Goal: Transaction & Acquisition: Register for event/course

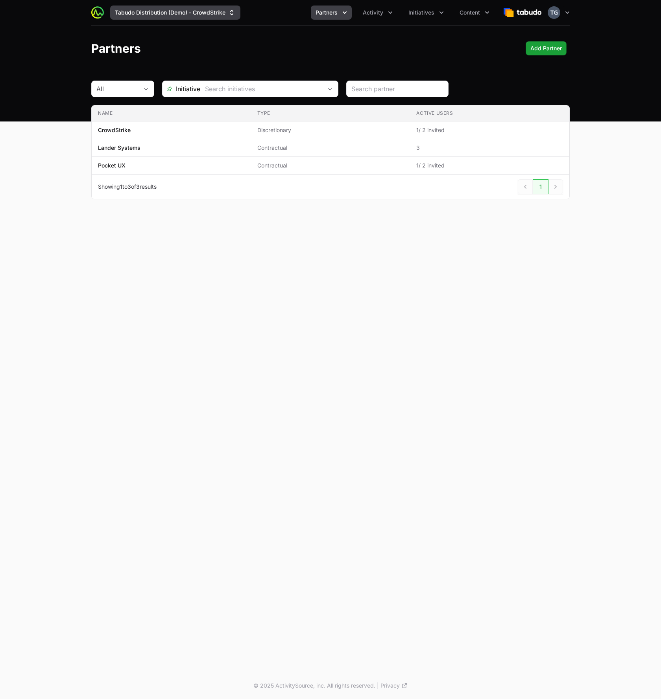
click at [192, 11] on button "Tabudo Distribution (Demo) - CrowdStrike" at bounding box center [175, 13] width 130 height 14
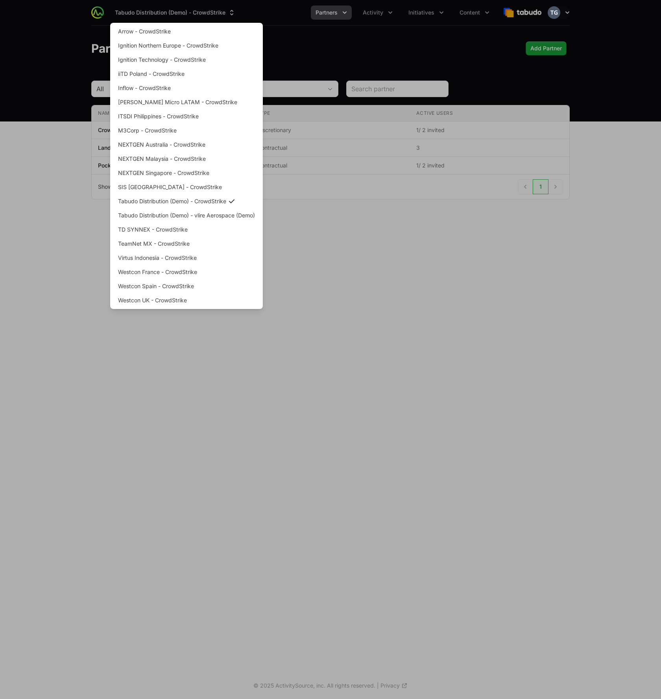
click at [323, 63] on div "Supplier switch menu" at bounding box center [330, 349] width 661 height 699
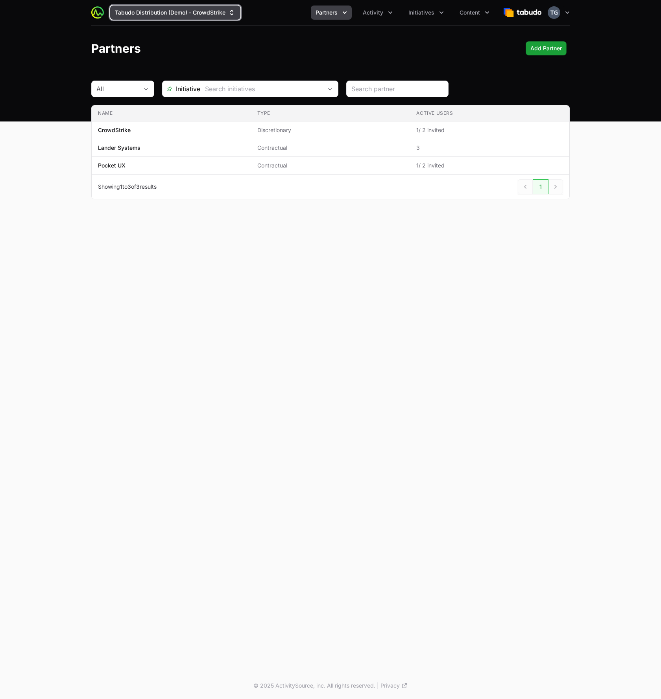
click at [185, 9] on button "Tabudo Distribution (Demo) - CrowdStrike" at bounding box center [175, 13] width 130 height 14
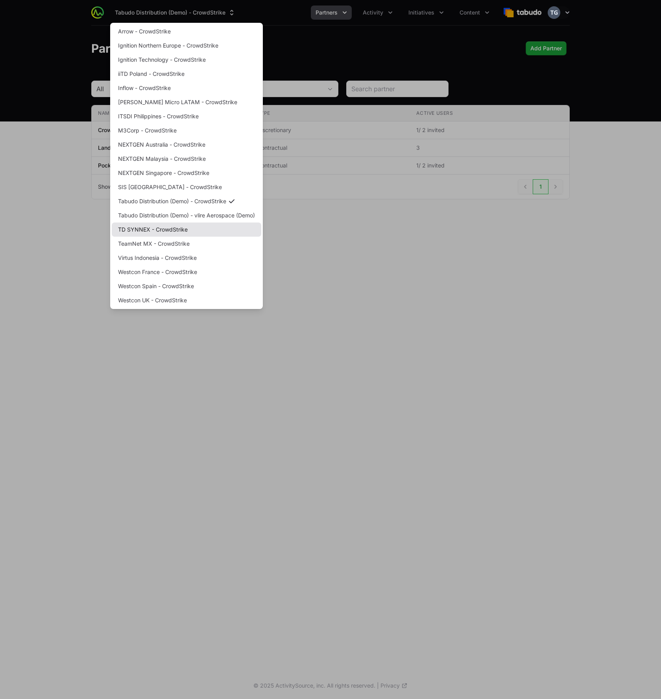
click at [201, 228] on link "TD SYNNEX - CrowdStrike" at bounding box center [186, 230] width 149 height 14
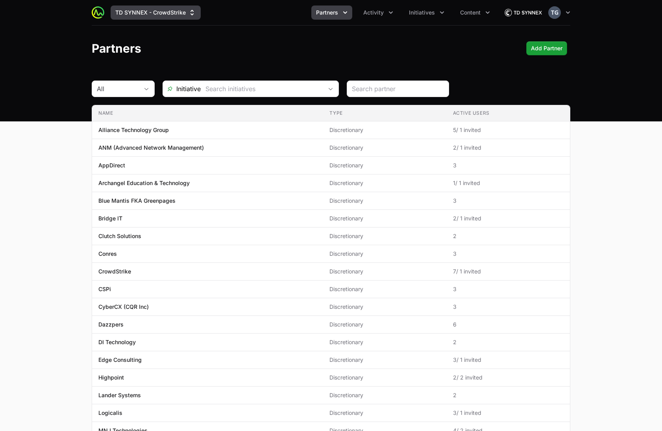
click at [146, 8] on button "TD SYNNEX - CrowdStrike" at bounding box center [156, 13] width 90 height 14
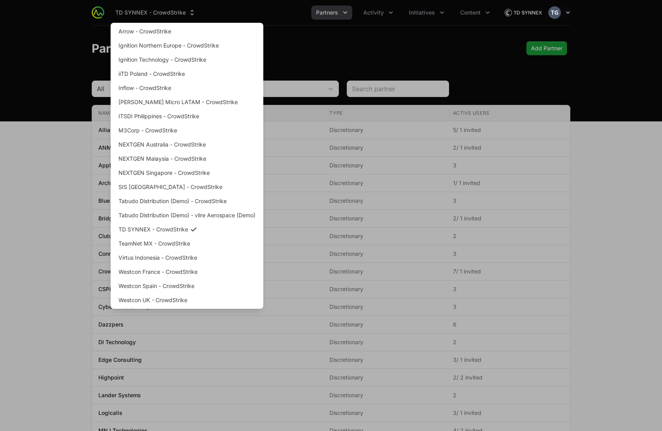
click at [440, 26] on div "Supplier switch menu" at bounding box center [331, 215] width 662 height 431
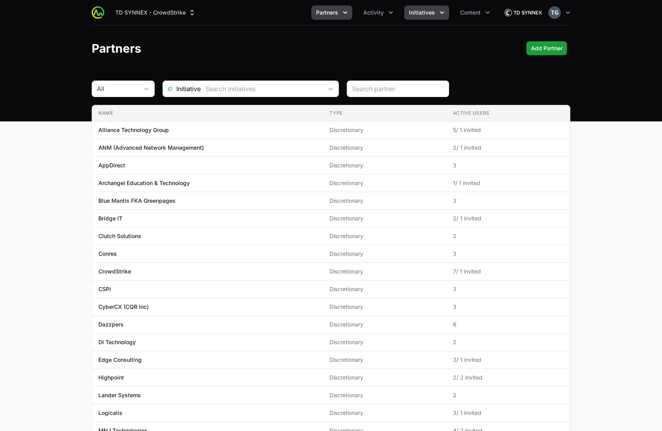
click at [430, 19] on div "TD SYNNEX - CrowdStrike Partners Activity Initiatives Content Open user menu Op…" at bounding box center [331, 12] width 478 height 25
click at [429, 16] on button "Initiatives" at bounding box center [426, 13] width 45 height 14
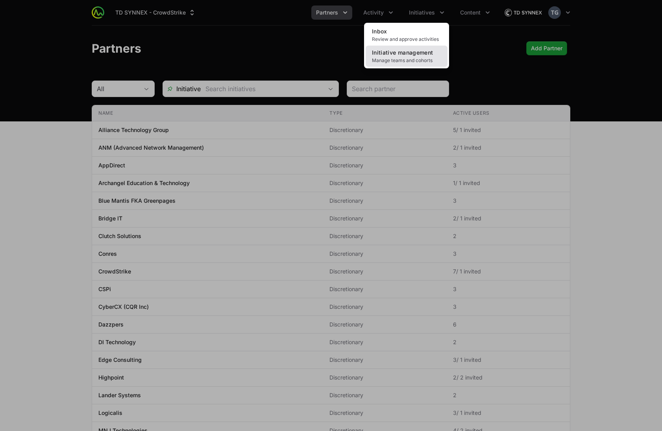
click at [424, 55] on span "Initiative management" at bounding box center [402, 52] width 61 height 7
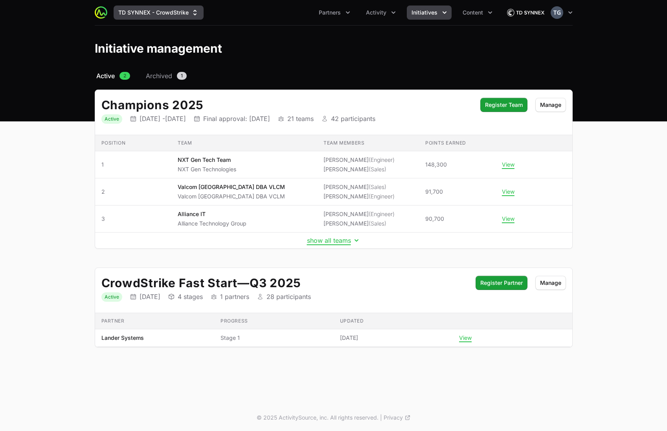
click at [141, 18] on button "TD SYNNEX - CrowdStrike" at bounding box center [159, 13] width 90 height 14
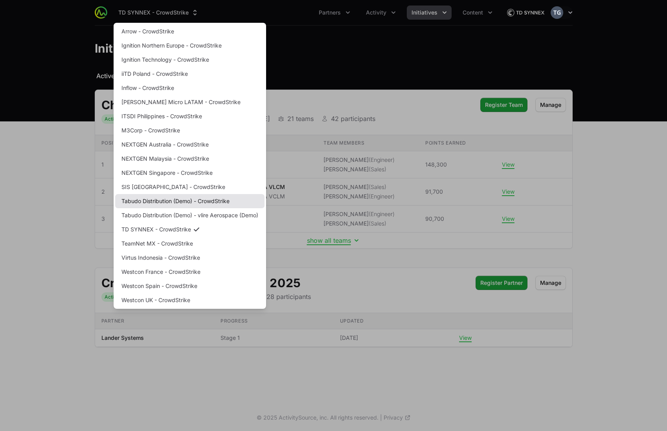
click at [215, 203] on link "Tabudo Distribution (Demo) - CrowdStrike" at bounding box center [189, 201] width 149 height 14
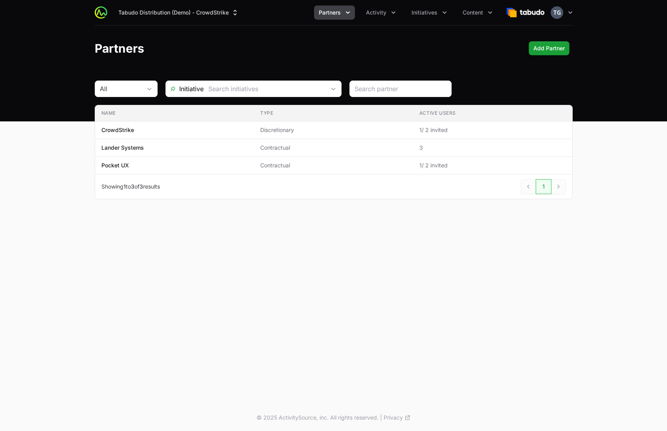
click at [424, 27] on header "Partners Add Partner" at bounding box center [333, 49] width 667 height 46
click at [426, 17] on button "Initiatives" at bounding box center [429, 13] width 45 height 14
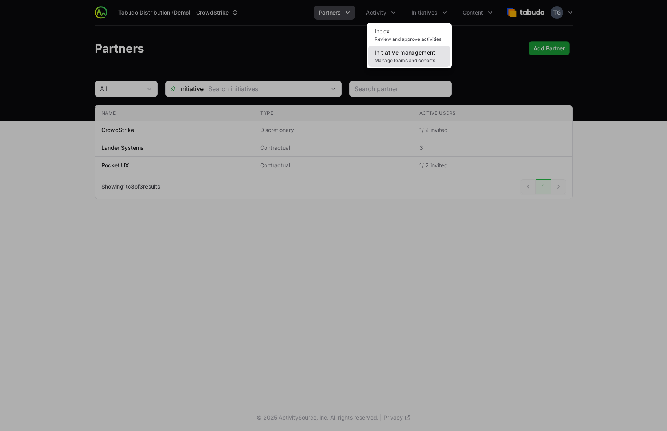
click at [416, 55] on span "Initiative management" at bounding box center [405, 52] width 61 height 7
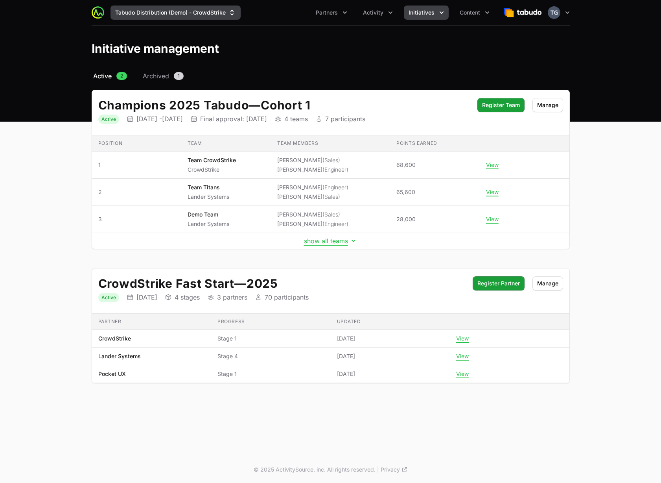
click at [179, 14] on button "Tabudo Distribution (Demo) - CrowdStrike" at bounding box center [176, 13] width 130 height 14
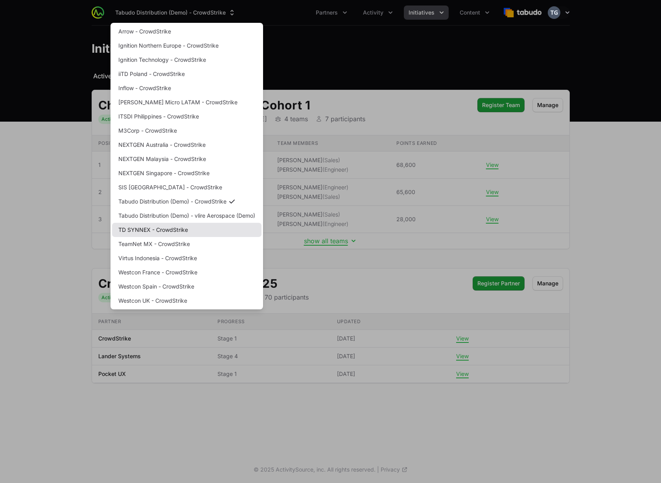
click at [186, 231] on link "TD SYNNEX - CrowdStrike" at bounding box center [186, 230] width 149 height 14
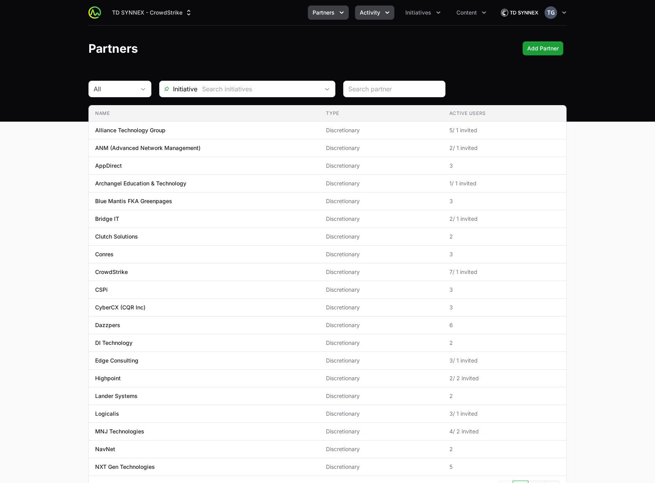
click at [387, 16] on icon "Activity menu" at bounding box center [387, 13] width 8 height 8
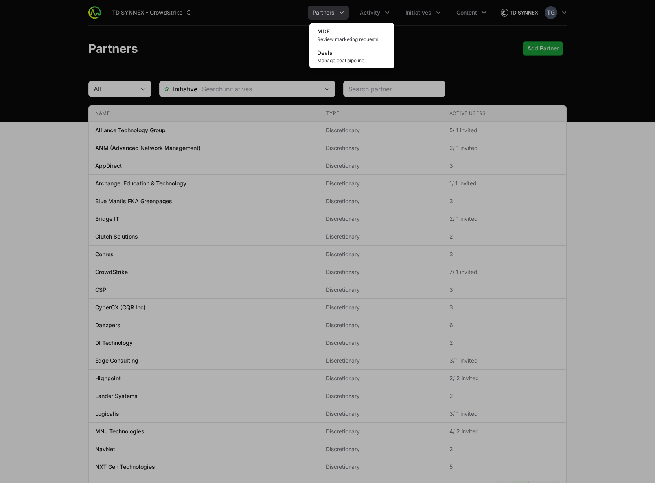
click at [413, 7] on div "Activity menu" at bounding box center [327, 241] width 655 height 483
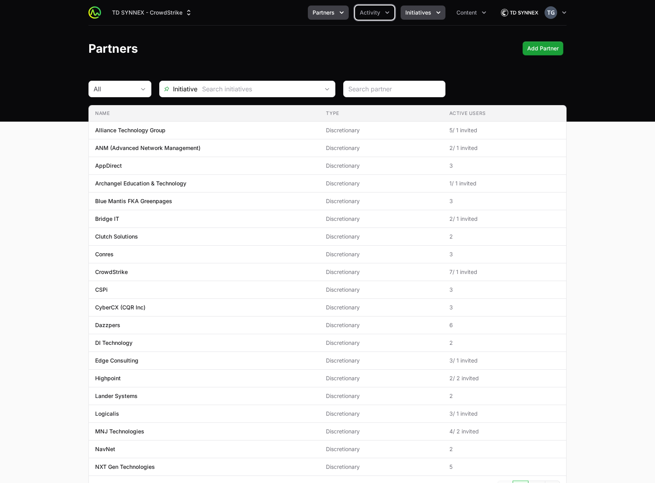
click at [421, 13] on span "Initiatives" at bounding box center [418, 13] width 26 height 8
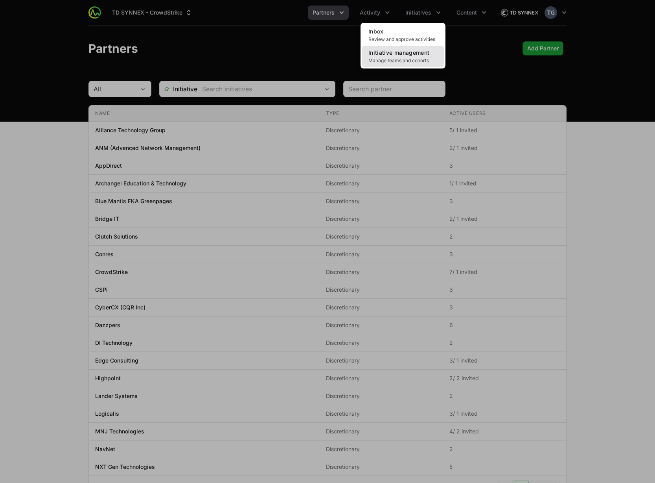
click at [415, 59] on span "Manage teams and cohorts" at bounding box center [403, 60] width 69 height 6
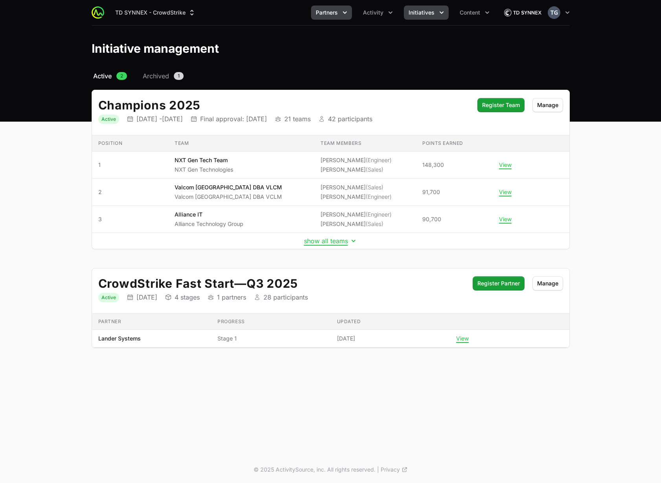
click at [335, 12] on span "Partners" at bounding box center [327, 13] width 22 height 8
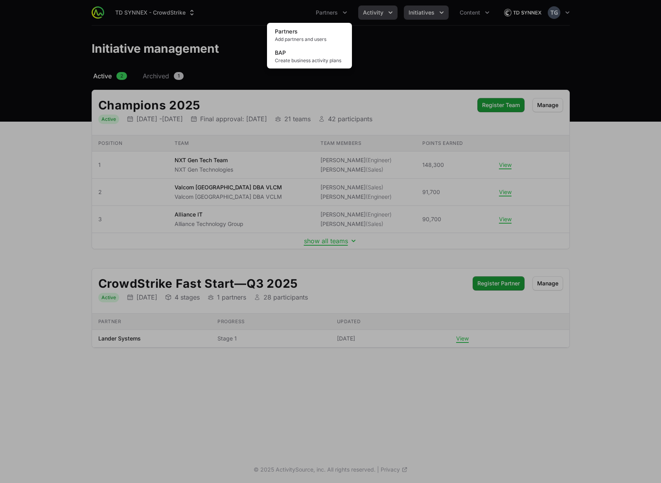
click at [384, 14] on div "Partners menu" at bounding box center [330, 241] width 661 height 483
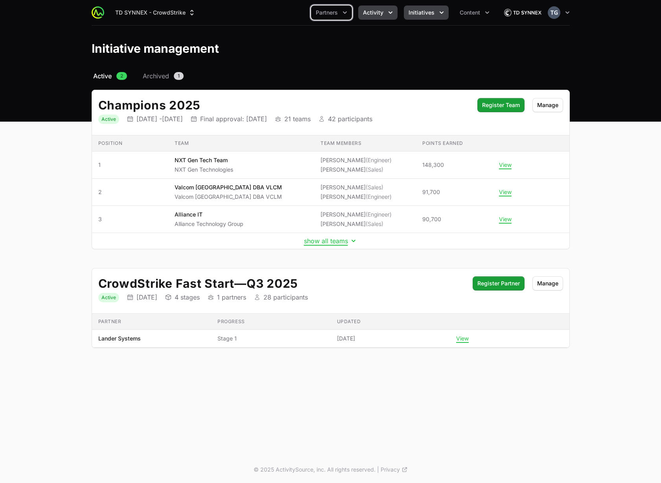
click at [386, 12] on button "Activity" at bounding box center [377, 13] width 39 height 14
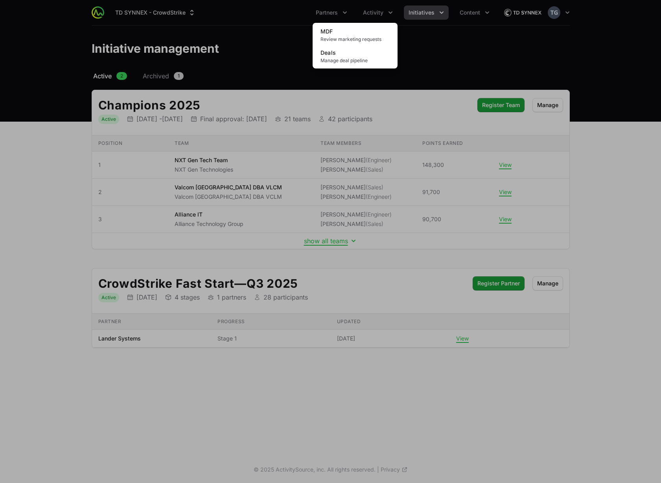
click at [382, 11] on div "Activity menu" at bounding box center [330, 241] width 661 height 483
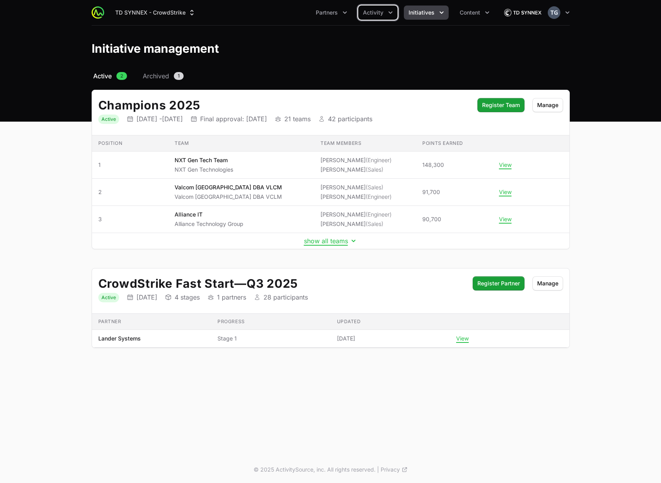
click at [439, 13] on icon "Initiatives menu" at bounding box center [442, 13] width 8 height 8
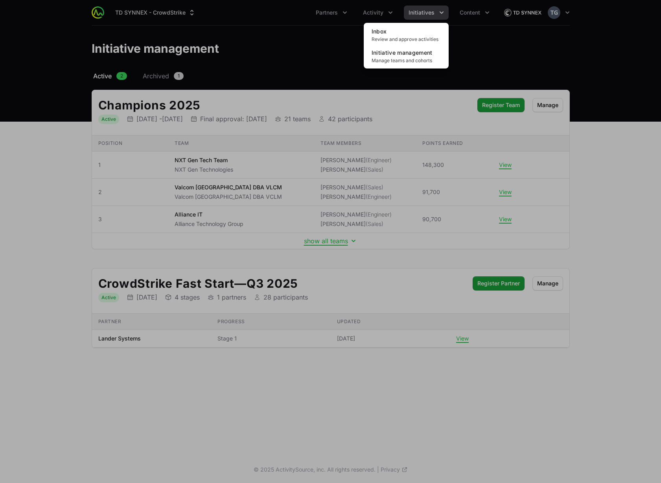
click at [439, 13] on div "Initiatives menu" at bounding box center [330, 241] width 661 height 483
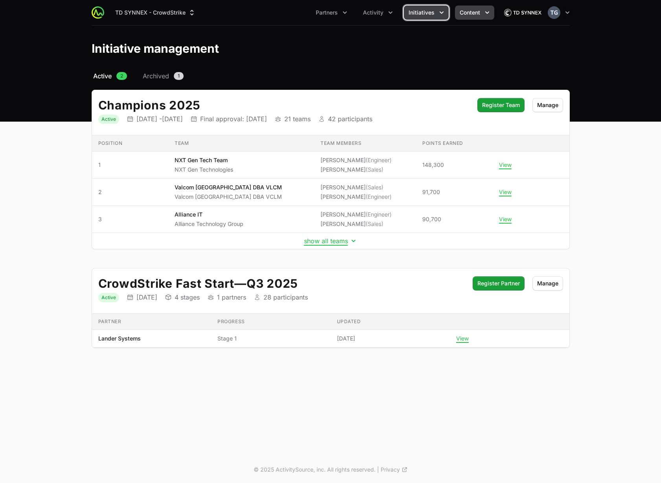
click at [461, 15] on span "Content" at bounding box center [470, 13] width 20 height 8
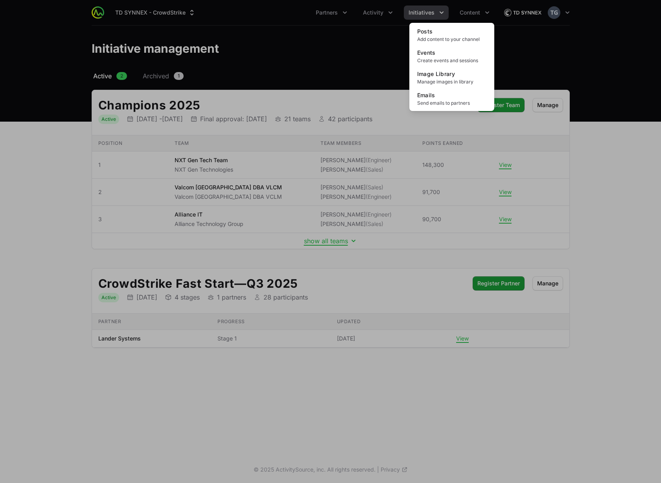
click at [373, 40] on div "Content menu" at bounding box center [330, 241] width 661 height 483
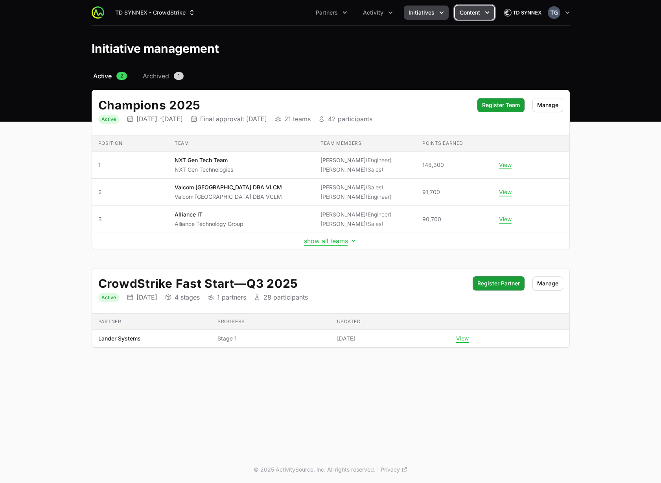
click at [486, 9] on icon "Content menu" at bounding box center [487, 13] width 8 height 8
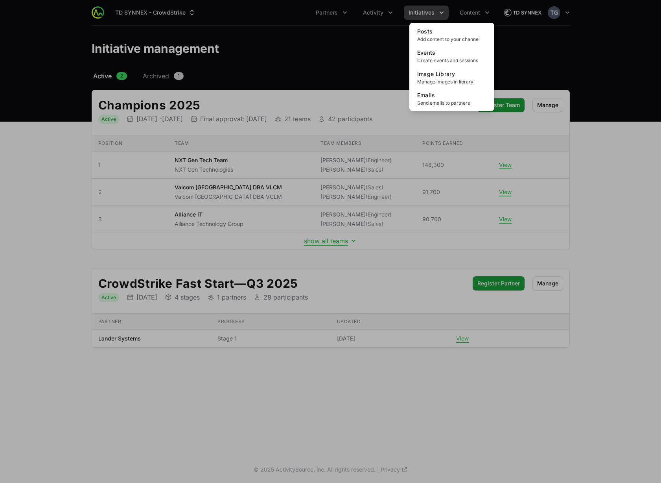
click at [482, 11] on div "Content menu" at bounding box center [330, 241] width 661 height 483
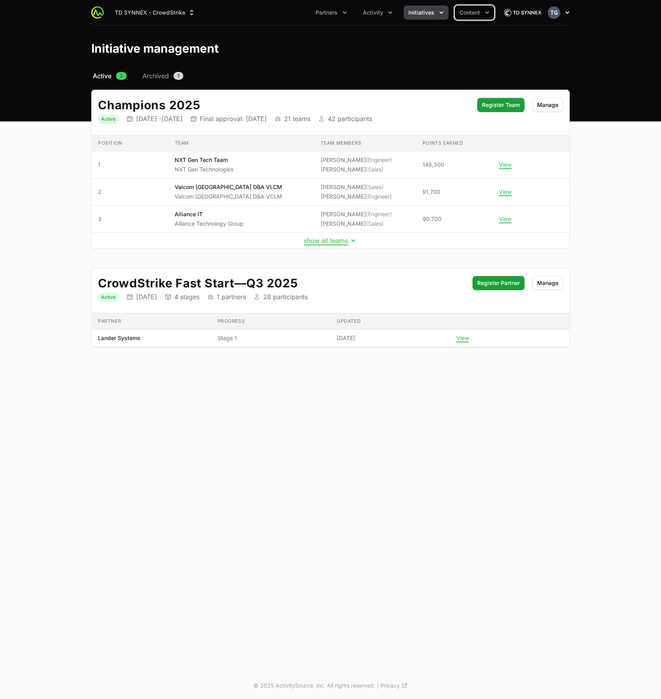
click at [565, 17] on button "Open user menu" at bounding box center [558, 12] width 22 height 13
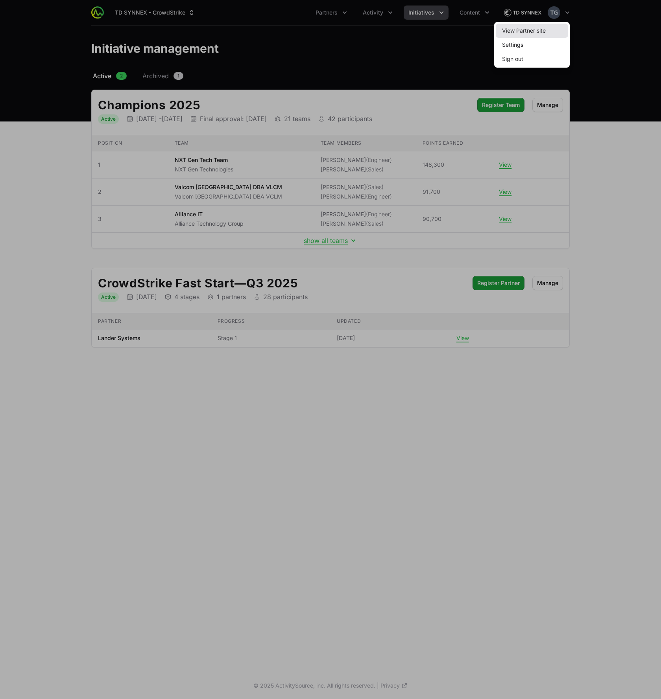
click at [562, 28] on link "View Partner site" at bounding box center [532, 31] width 72 height 14
click at [582, 49] on div at bounding box center [330, 349] width 661 height 699
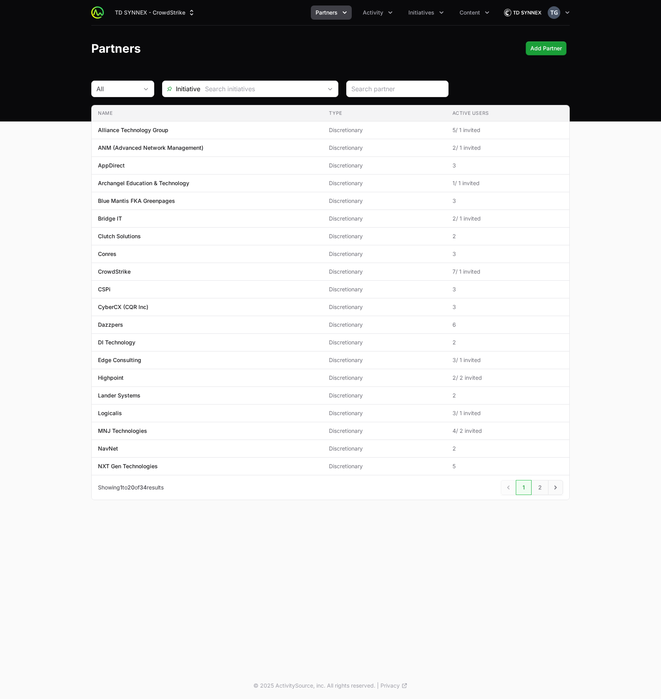
click at [51, 49] on header "Partners Add Partner" at bounding box center [330, 49] width 661 height 46
click at [141, 10] on button "TD SYNNEX - CrowdStrike" at bounding box center [155, 13] width 90 height 14
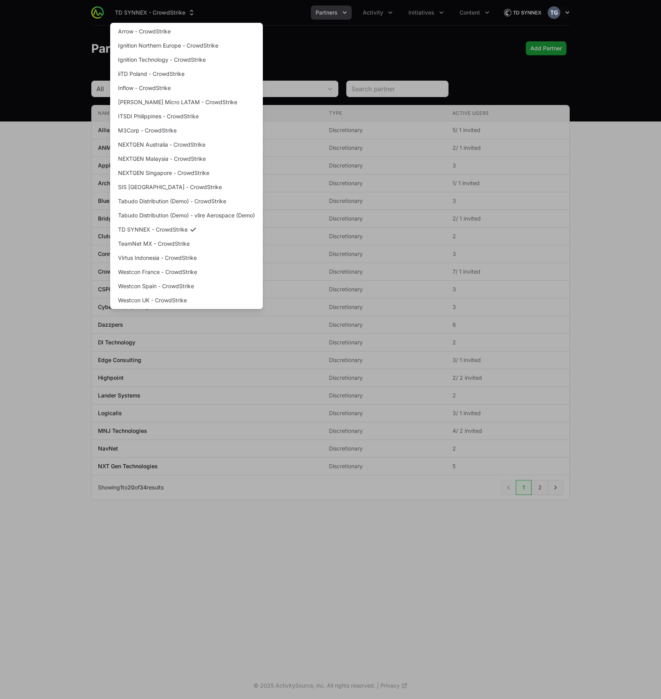
click at [44, 158] on div "Supplier switch menu" at bounding box center [330, 349] width 661 height 699
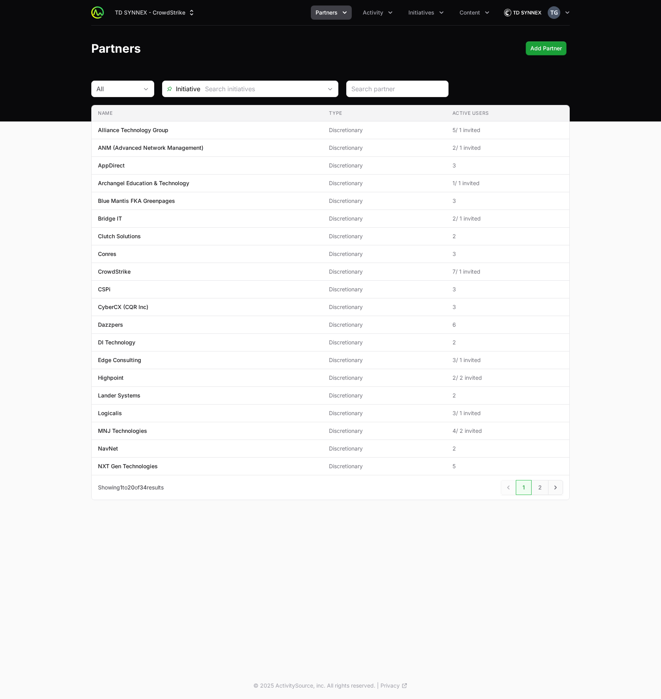
click at [262, 36] on header "Partners Add Partner" at bounding box center [330, 49] width 661 height 46
click at [377, 12] on span "Activity" at bounding box center [373, 13] width 20 height 8
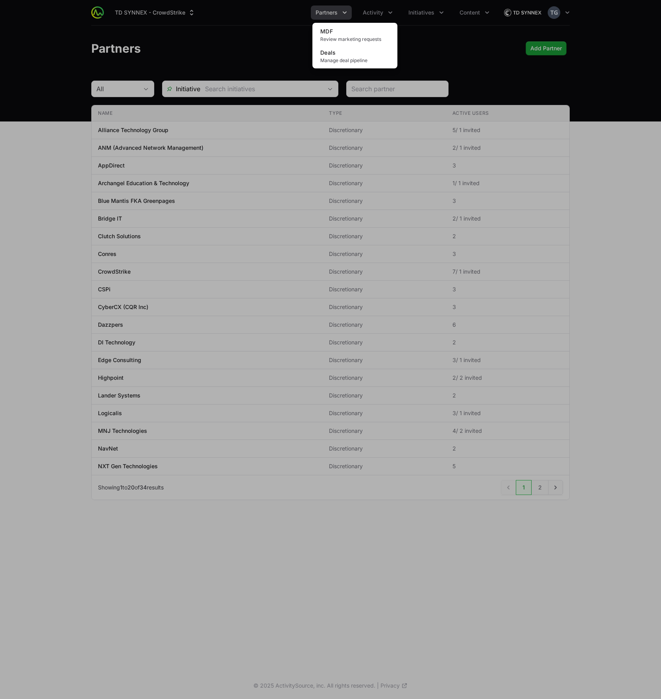
click at [335, 7] on div "Activity menu" at bounding box center [330, 349] width 661 height 699
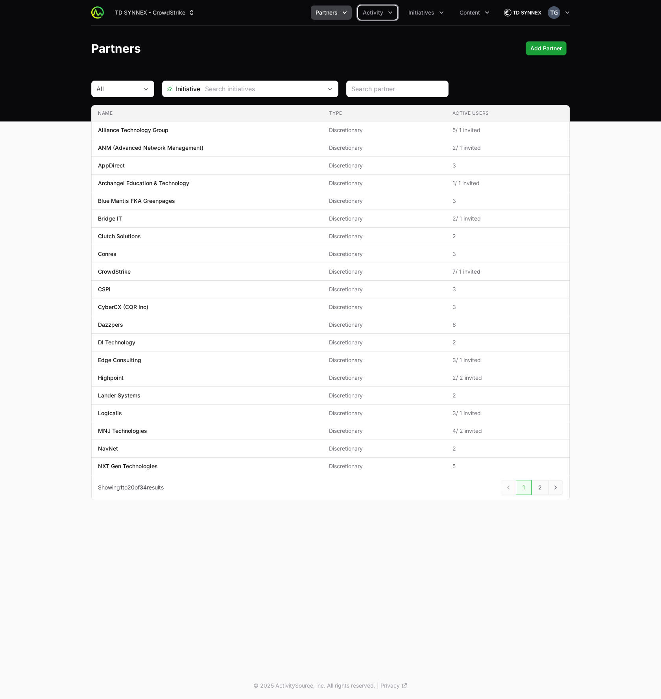
click at [339, 11] on button "Partners" at bounding box center [331, 13] width 41 height 14
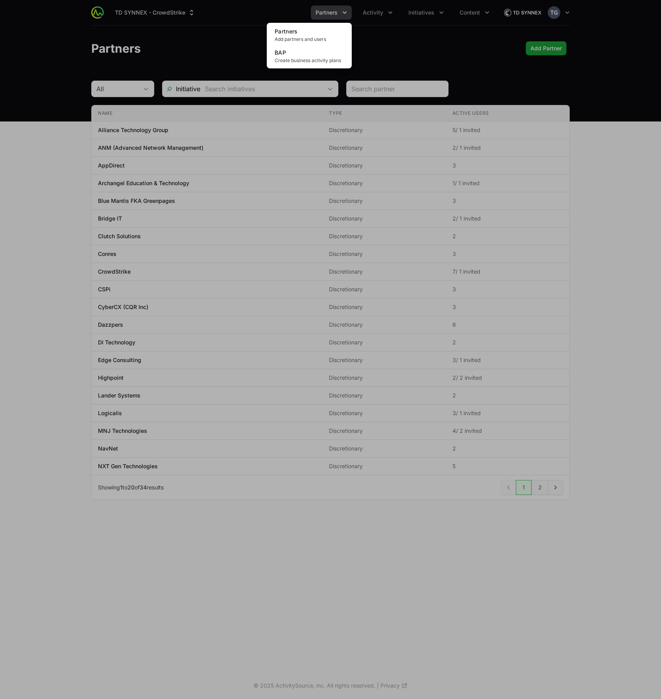
click at [392, 55] on div "Partners menu" at bounding box center [330, 349] width 661 height 699
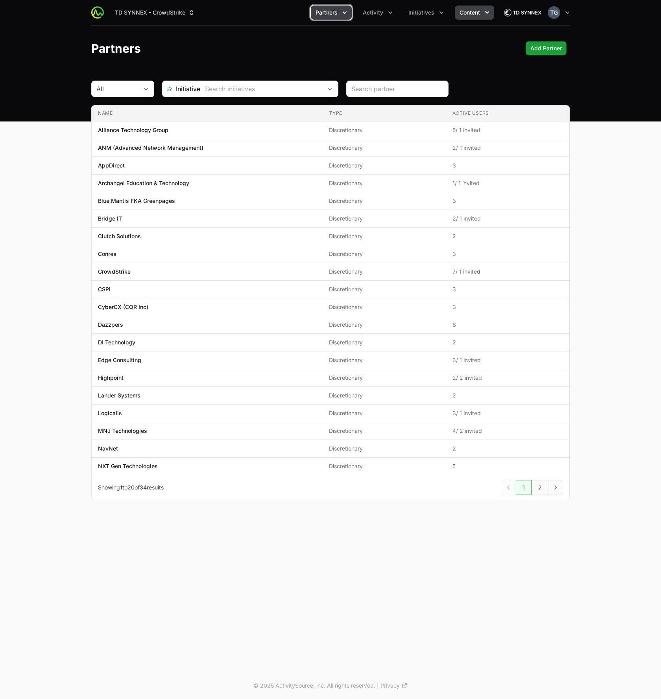
click at [479, 15] on span "Content" at bounding box center [469, 13] width 20 height 8
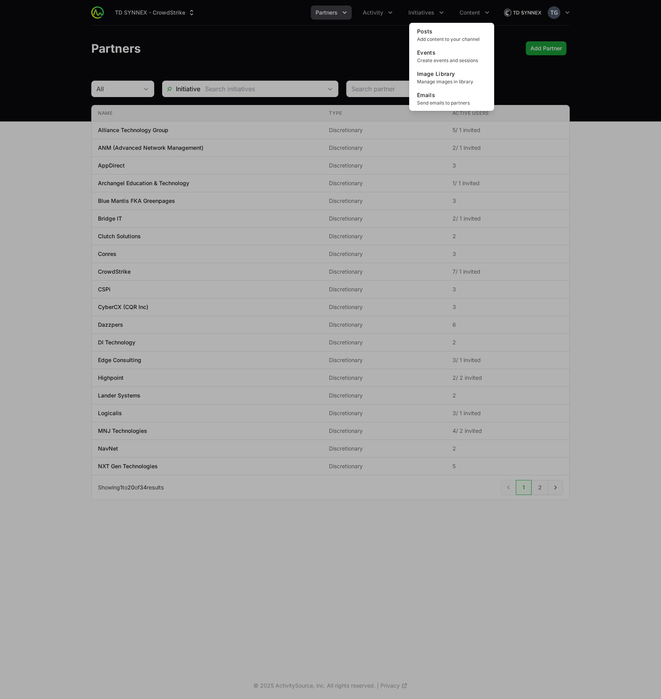
click at [504, 52] on div "Content menu" at bounding box center [330, 349] width 661 height 699
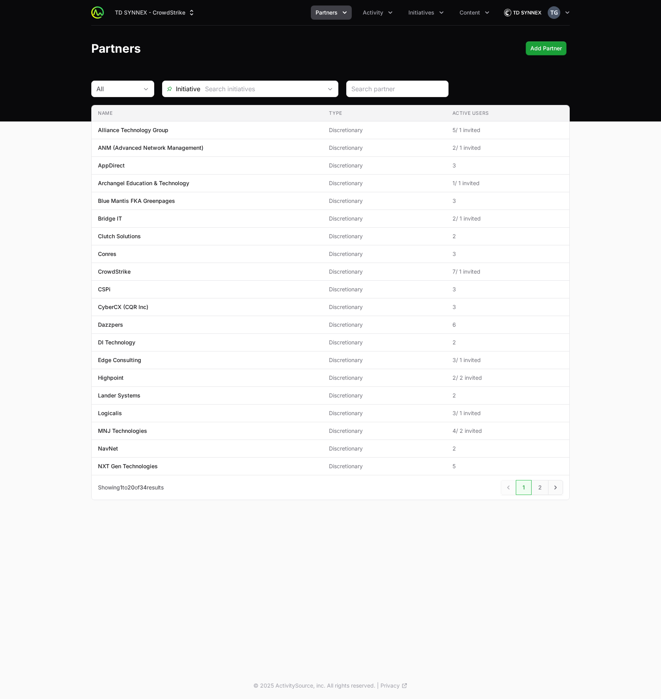
click at [404, 41] on header "Partners Add Partner" at bounding box center [330, 49] width 661 height 46
click at [428, 16] on span "Initiatives" at bounding box center [421, 13] width 26 height 8
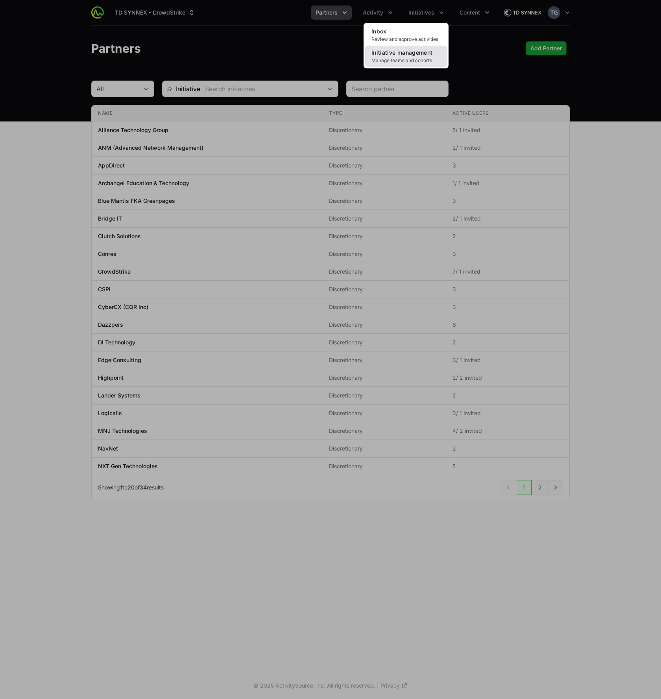
click at [398, 57] on link "Initiative management Manage teams and cohorts" at bounding box center [406, 56] width 82 height 21
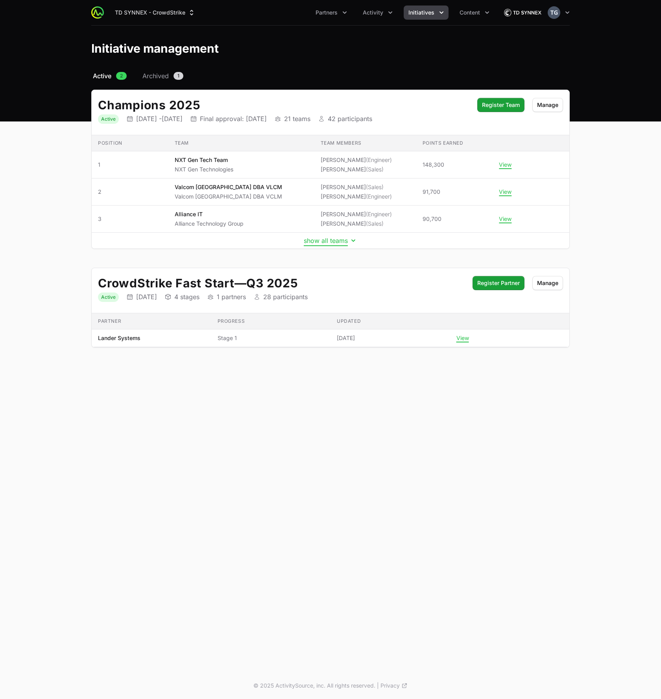
click at [320, 238] on button "show all teams" at bounding box center [330, 241] width 53 height 8
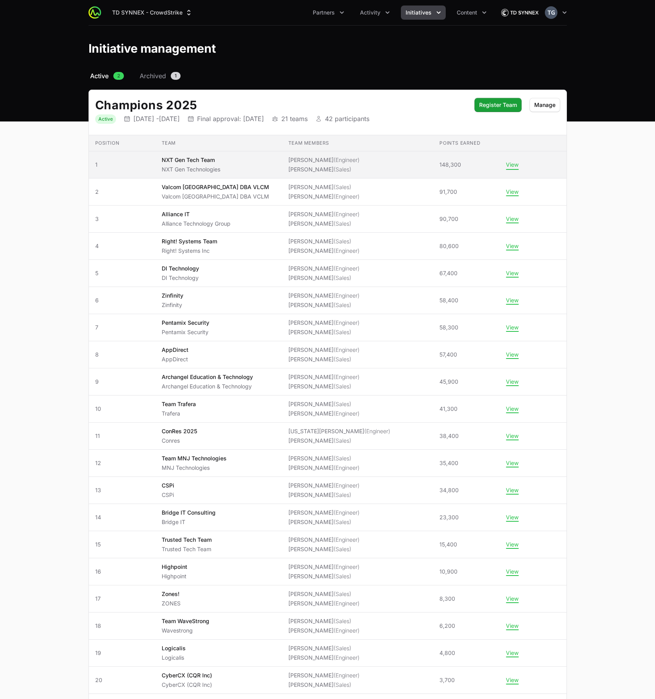
click at [506, 165] on button "View" at bounding box center [512, 164] width 13 height 7
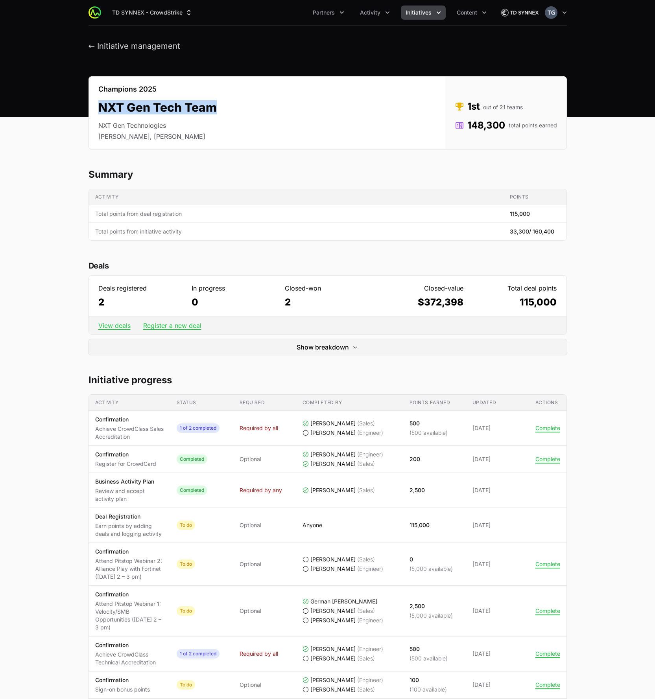
drag, startPoint x: 111, startPoint y: 106, endPoint x: 230, endPoint y: 107, distance: 118.8
click at [230, 107] on div "Champions 2025 NXT Gen Tech Team NXT Gen Technologies [PERSON_NAME], [PERSON_NA…" at bounding box center [327, 112] width 478 height 73
click at [229, 107] on div "Champions 2025 NXT Gen Tech Team NXT Gen Technologies [PERSON_NAME], [PERSON_NA…" at bounding box center [327, 112] width 478 height 73
click at [549, 431] on button "Complete" at bounding box center [547, 428] width 25 height 7
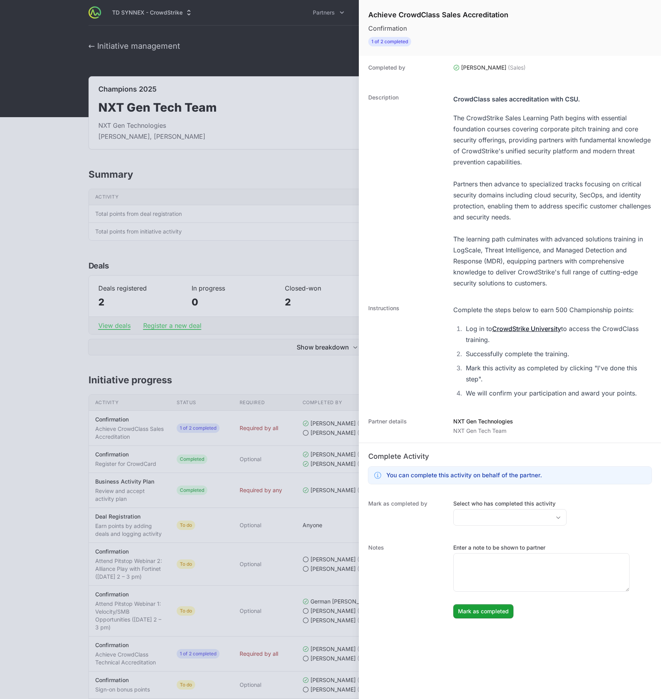
click at [311, 329] on div at bounding box center [330, 349] width 661 height 699
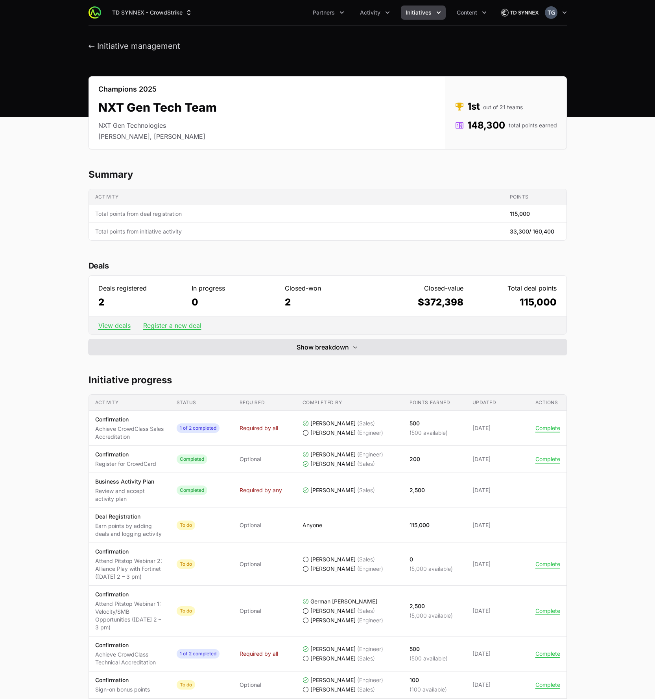
click at [495, 350] on button "Show breakdown Hide breakdown" at bounding box center [327, 347] width 478 height 16
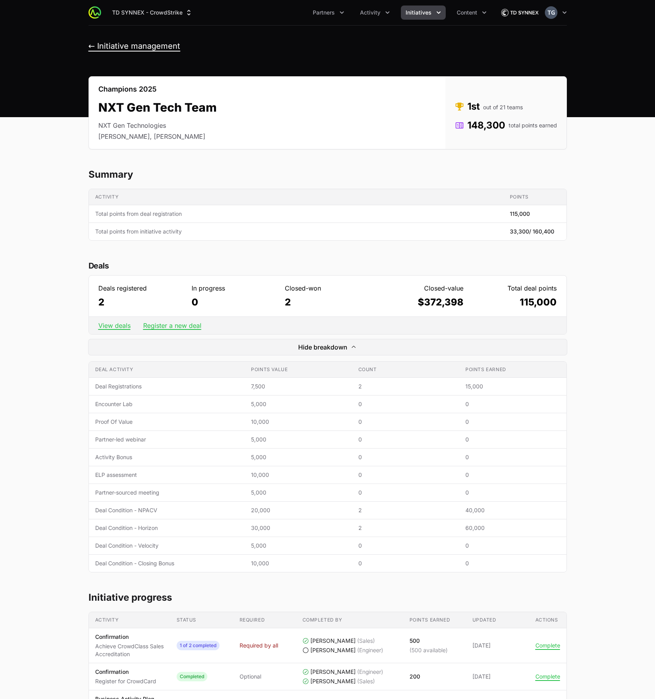
click at [130, 48] on button "← Initiative management" at bounding box center [134, 46] width 92 height 10
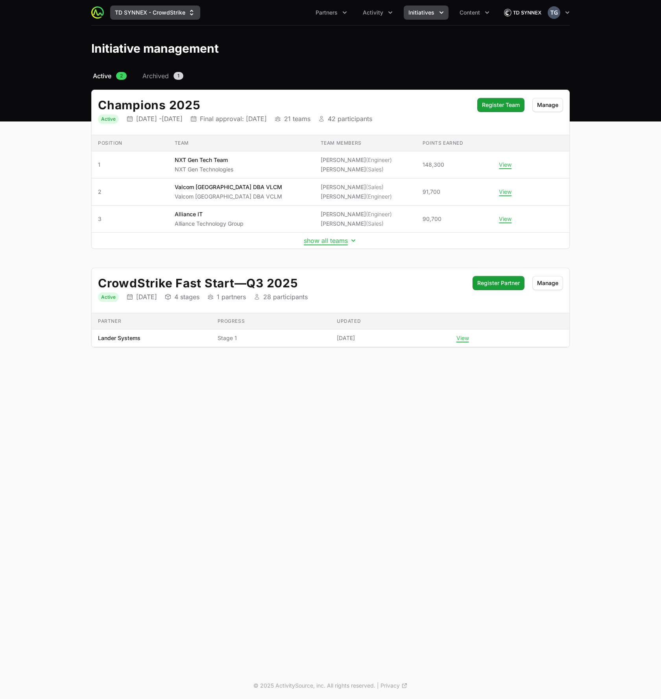
click at [164, 13] on button "TD SYNNEX - CrowdStrike" at bounding box center [155, 13] width 90 height 14
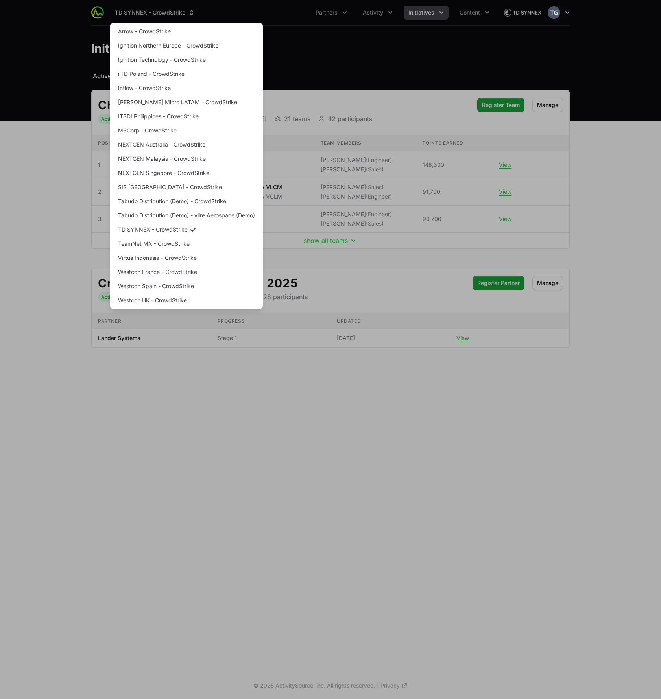
click at [280, 18] on div "Supplier switch menu" at bounding box center [330, 349] width 661 height 699
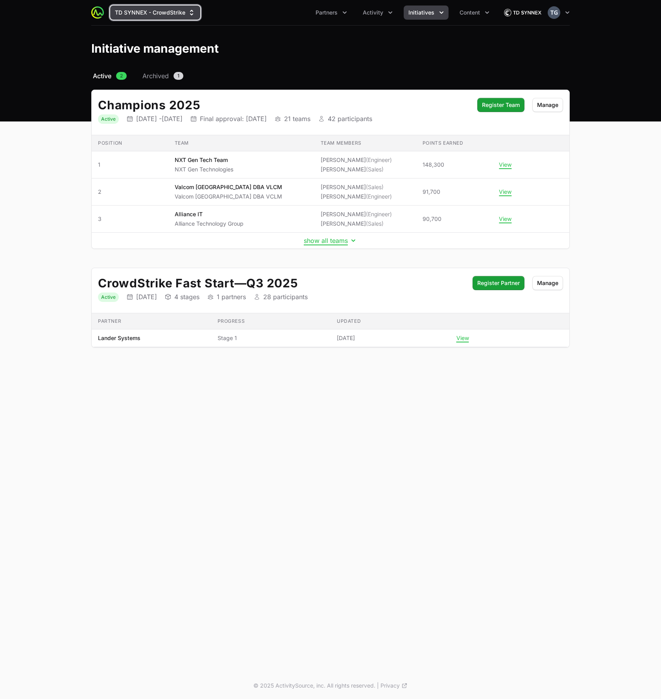
click at [176, 15] on button "TD SYNNEX - CrowdStrike" at bounding box center [155, 13] width 90 height 14
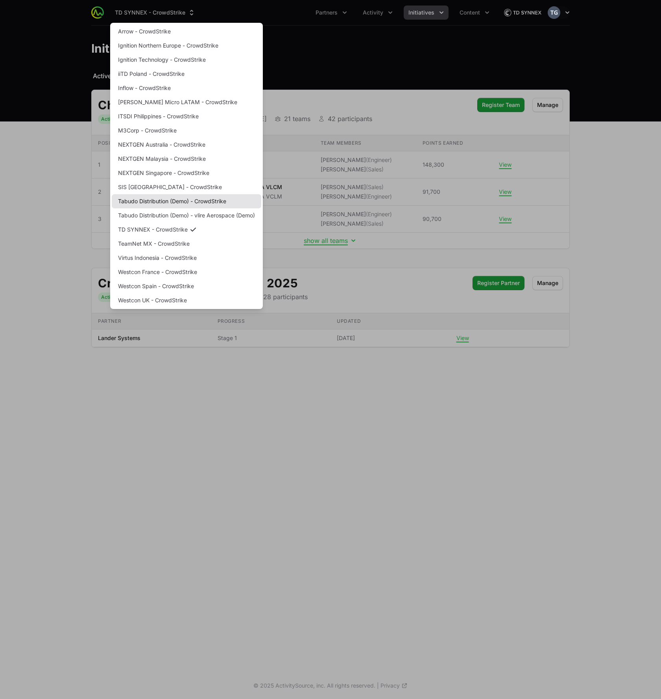
click at [204, 201] on link "Tabudo Distribution (Demo) - CrowdStrike" at bounding box center [186, 201] width 149 height 14
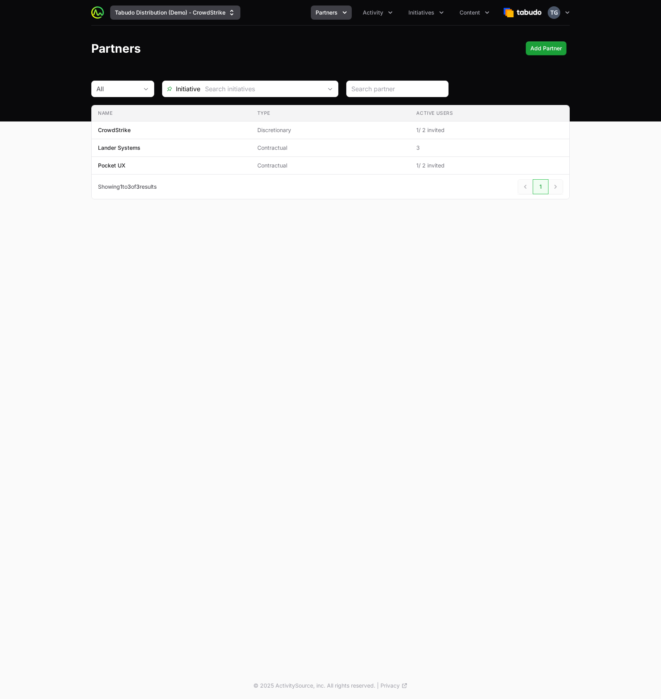
click at [228, 16] on icon "Supplier switch menu" at bounding box center [232, 13] width 8 height 8
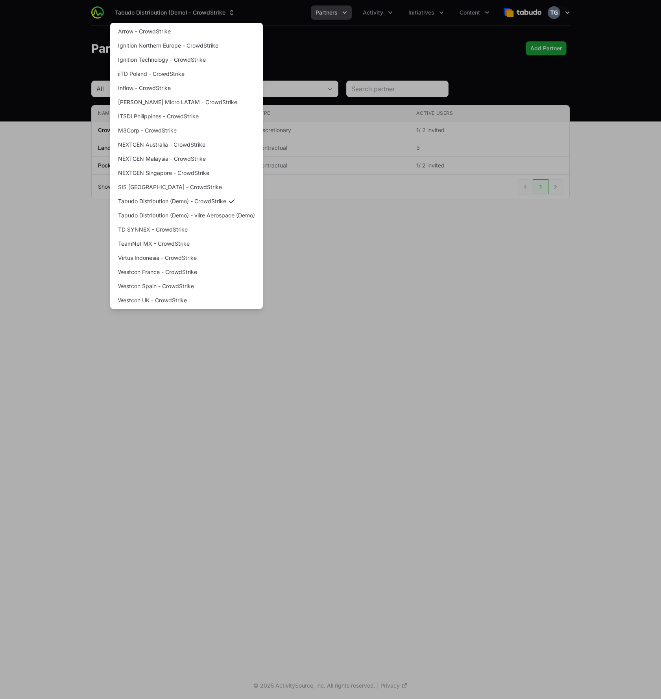
click at [352, 253] on div "Supplier switch menu" at bounding box center [330, 349] width 661 height 699
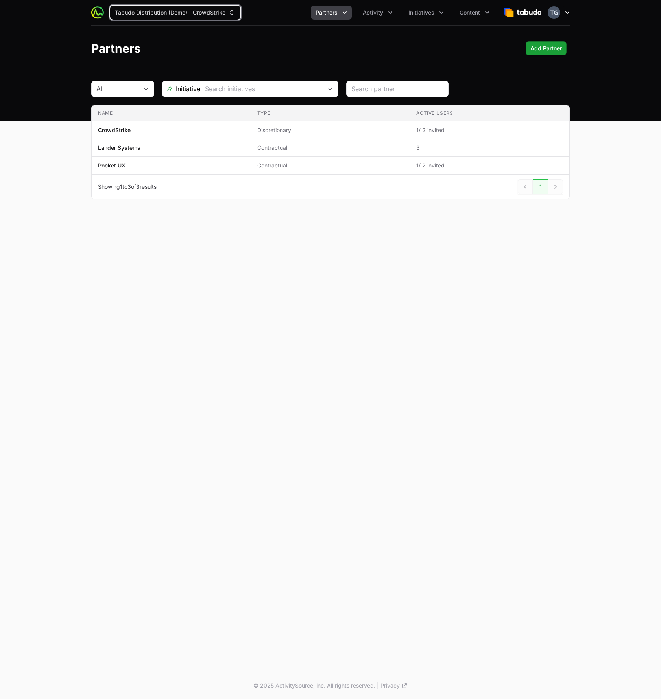
click at [567, 12] on icon "button" at bounding box center [567, 13] width 8 height 8
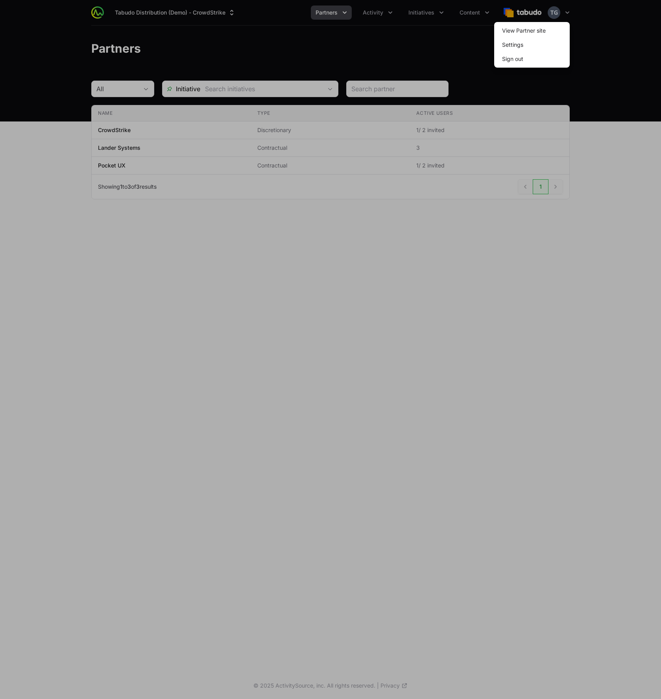
click at [605, 25] on div at bounding box center [330, 349] width 661 height 699
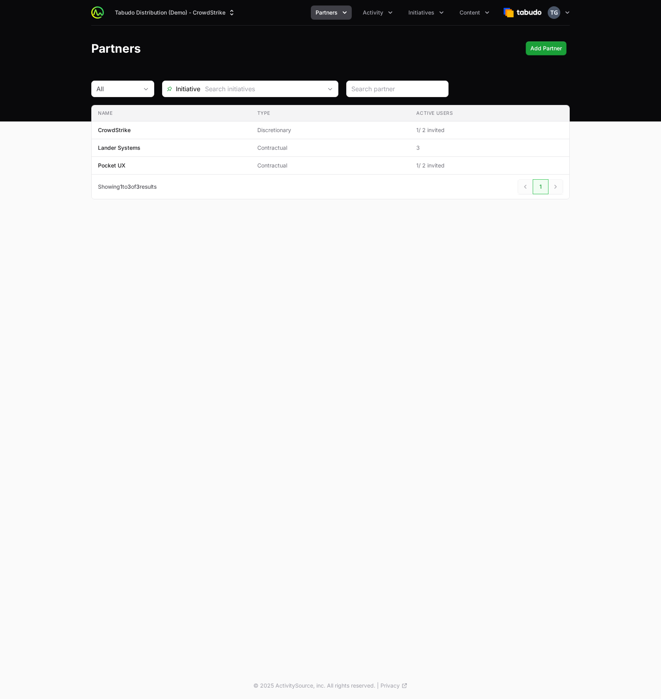
click at [602, 51] on header "Partners Add Partner" at bounding box center [330, 49] width 661 height 46
click at [558, 14] on img "button" at bounding box center [553, 12] width 13 height 13
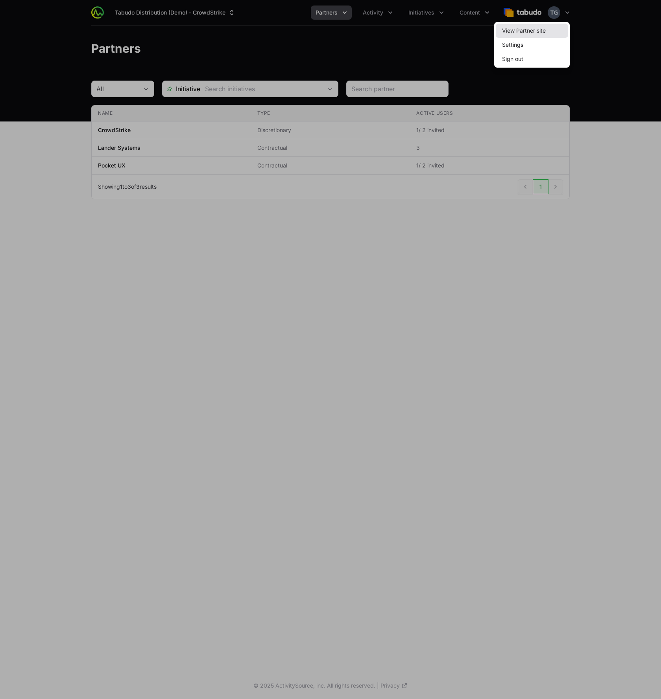
click at [533, 30] on link "View Partner site" at bounding box center [532, 31] width 72 height 14
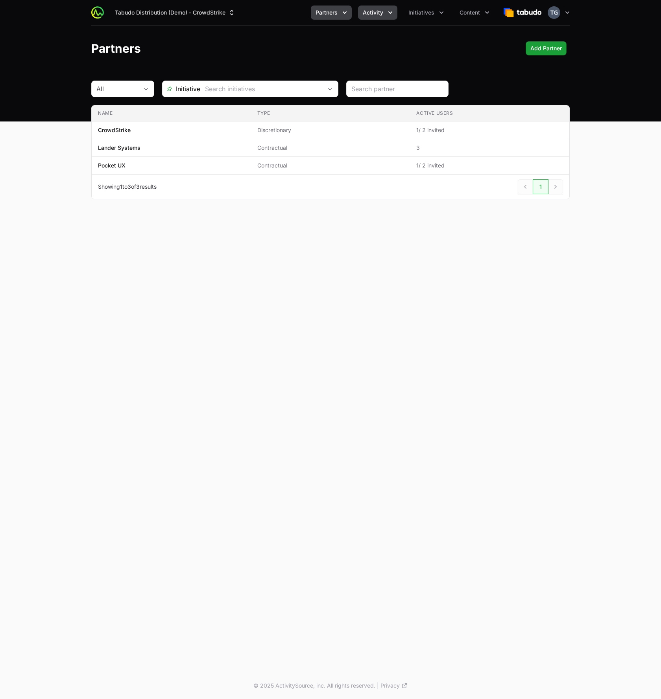
click at [382, 17] on button "Activity" at bounding box center [377, 13] width 39 height 14
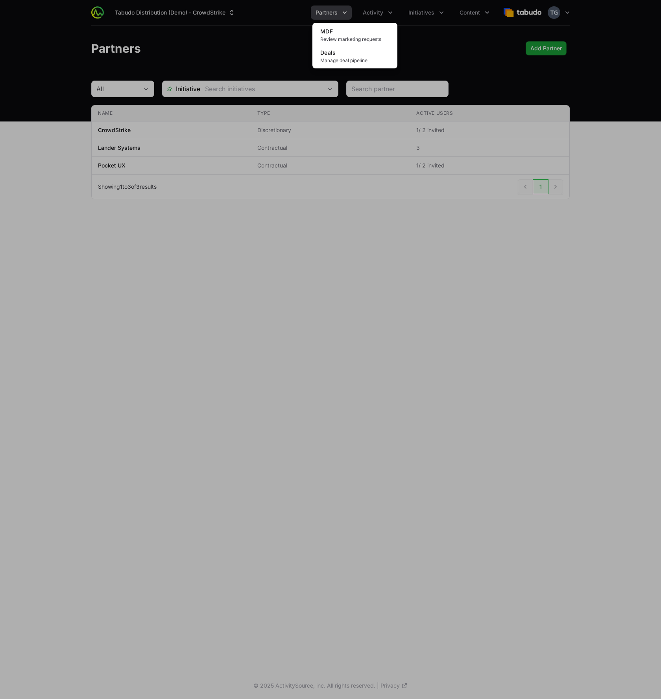
click at [450, 56] on div "Activity menu" at bounding box center [330, 349] width 661 height 699
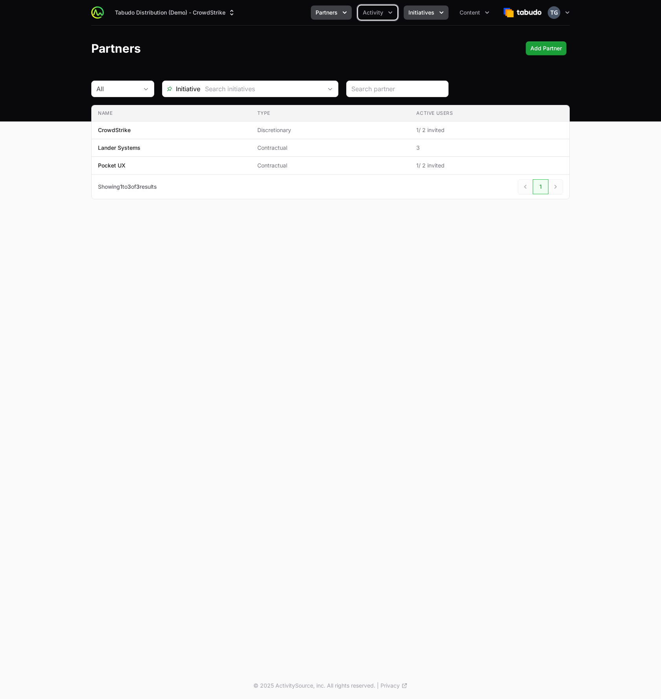
click at [431, 11] on span "Initiatives" at bounding box center [421, 13] width 26 height 8
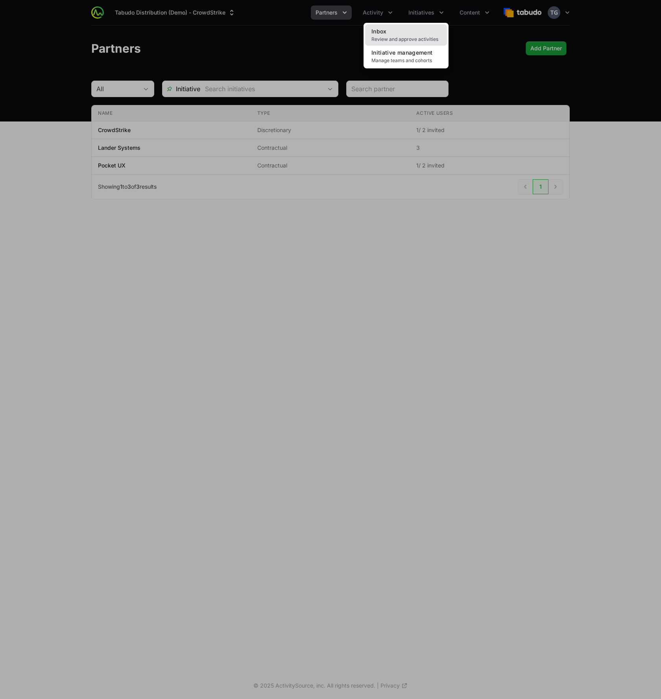
click at [406, 39] on span "Review and approve activities" at bounding box center [405, 39] width 69 height 6
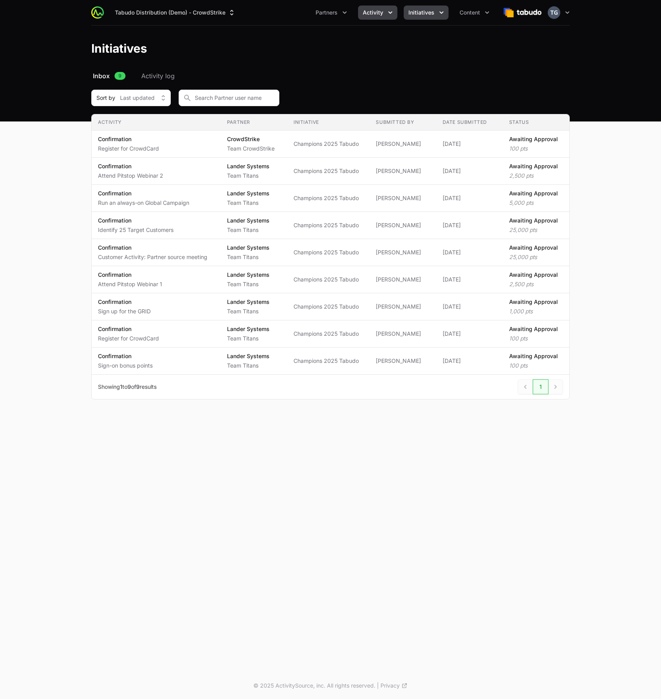
click at [381, 15] on span "Activity" at bounding box center [373, 13] width 20 height 8
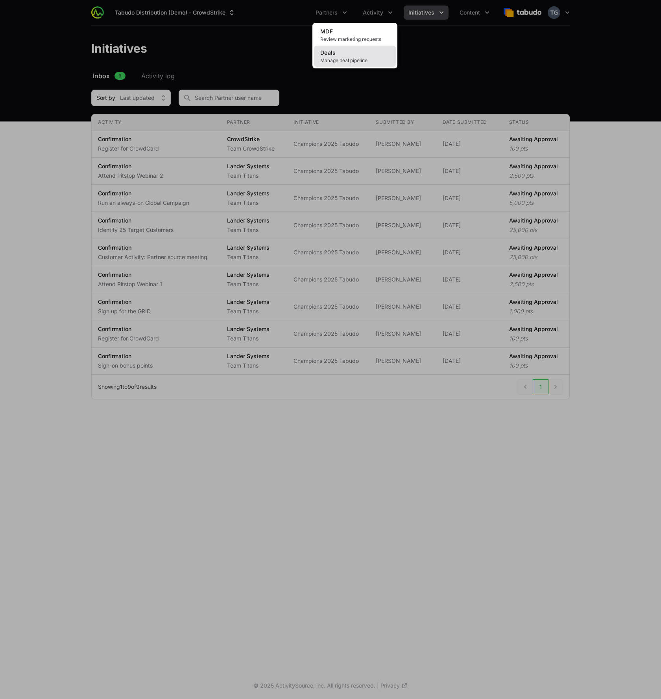
click at [370, 55] on link "Deals Manage deal pipeline" at bounding box center [355, 56] width 82 height 21
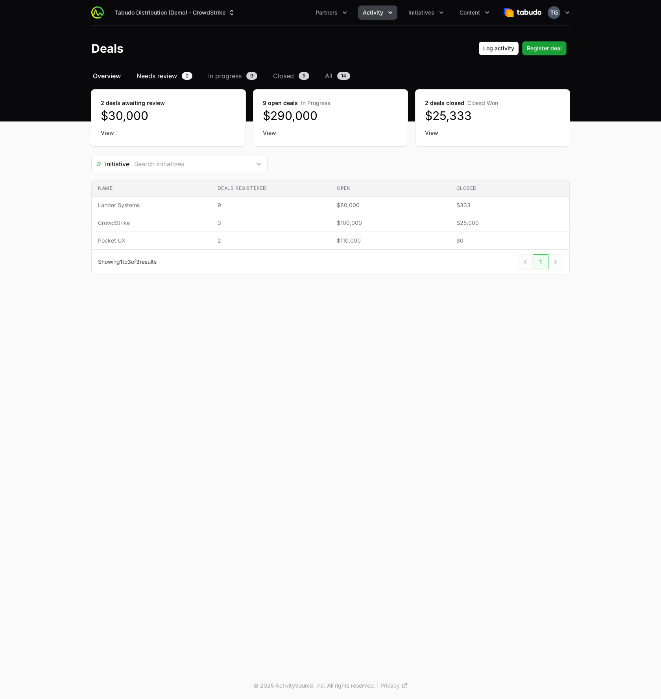
click at [163, 77] on span "Needs review" at bounding box center [156, 75] width 41 height 9
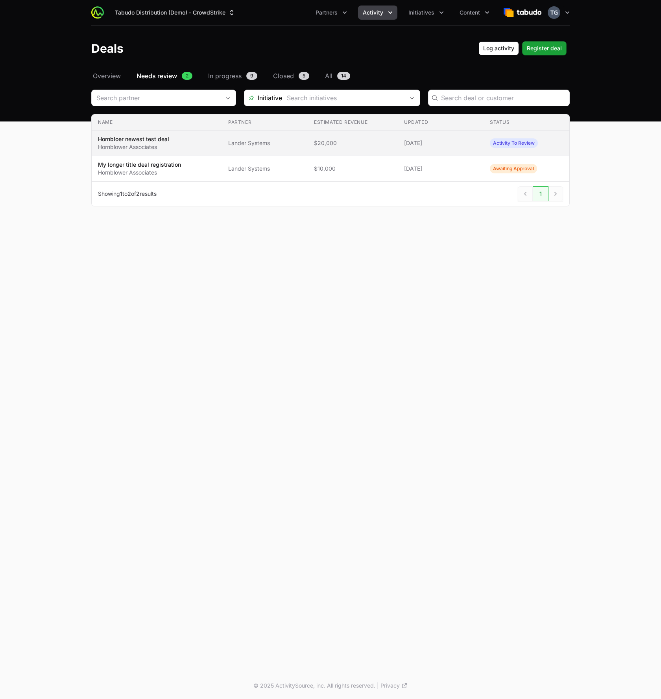
click at [497, 142] on span "Activity To Review" at bounding box center [514, 142] width 48 height 9
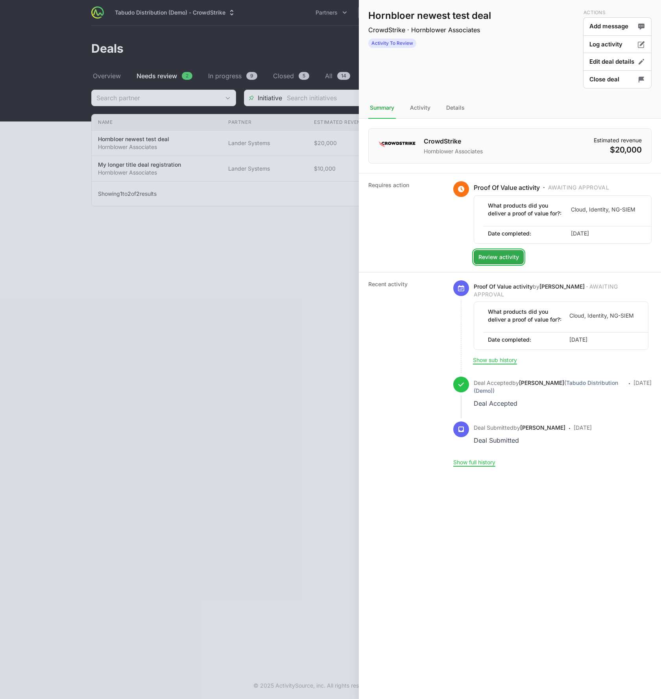
click at [499, 257] on span "Review activity" at bounding box center [498, 257] width 41 height 9
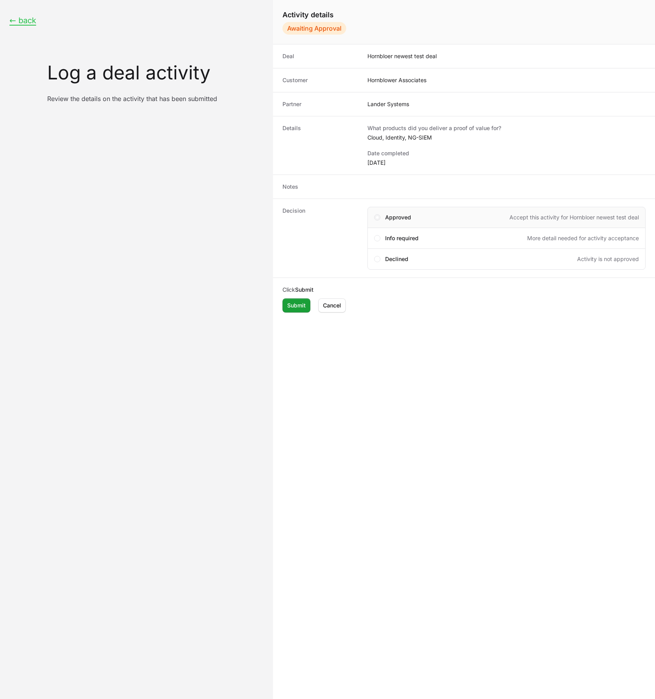
click at [376, 216] on span "Deal Activity details" at bounding box center [377, 217] width 6 height 6
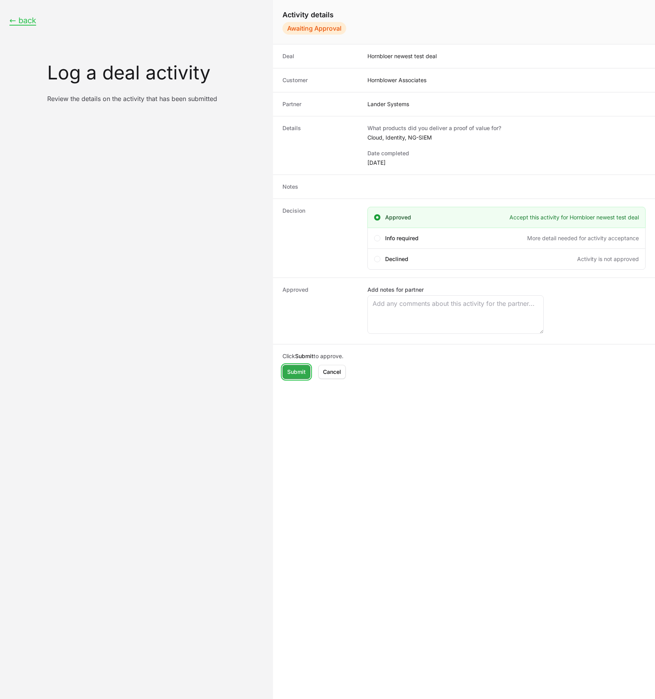
click at [297, 373] on span "Submit" at bounding box center [296, 371] width 18 height 9
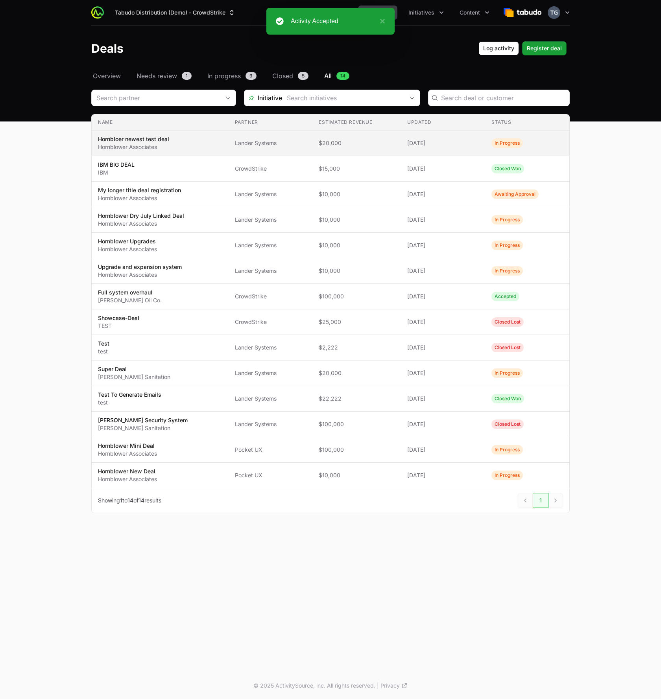
click at [359, 142] on span "$20,000" at bounding box center [357, 143] width 76 height 8
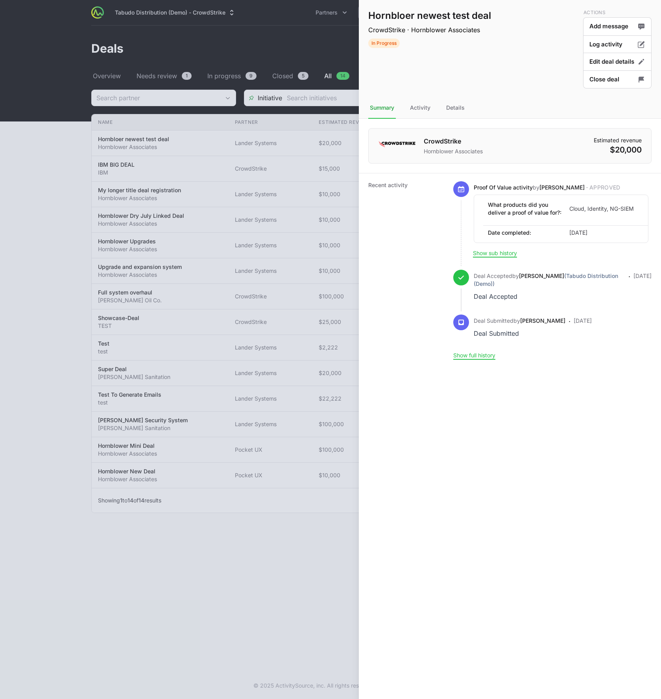
click at [281, 213] on div at bounding box center [330, 349] width 661 height 699
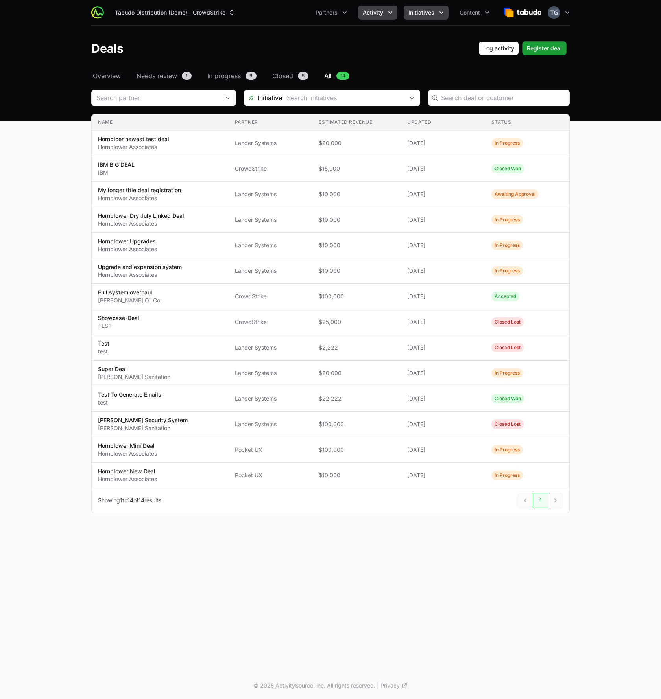
click at [436, 13] on button "Initiatives" at bounding box center [426, 13] width 45 height 14
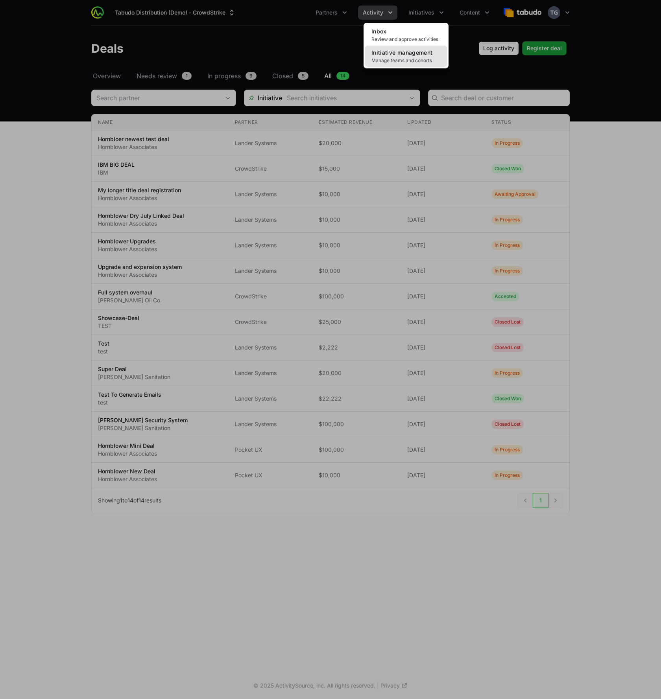
click at [413, 54] on span "Initiative management" at bounding box center [401, 52] width 61 height 7
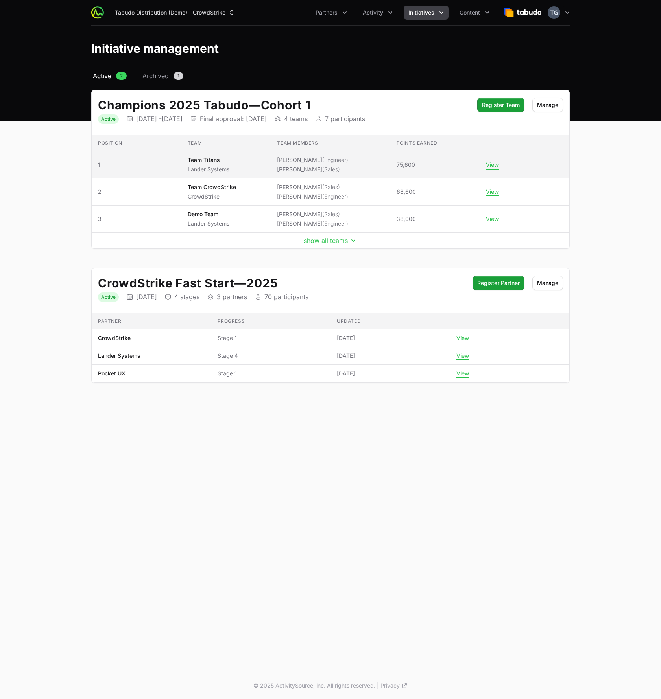
click at [495, 164] on button "View" at bounding box center [492, 164] width 13 height 7
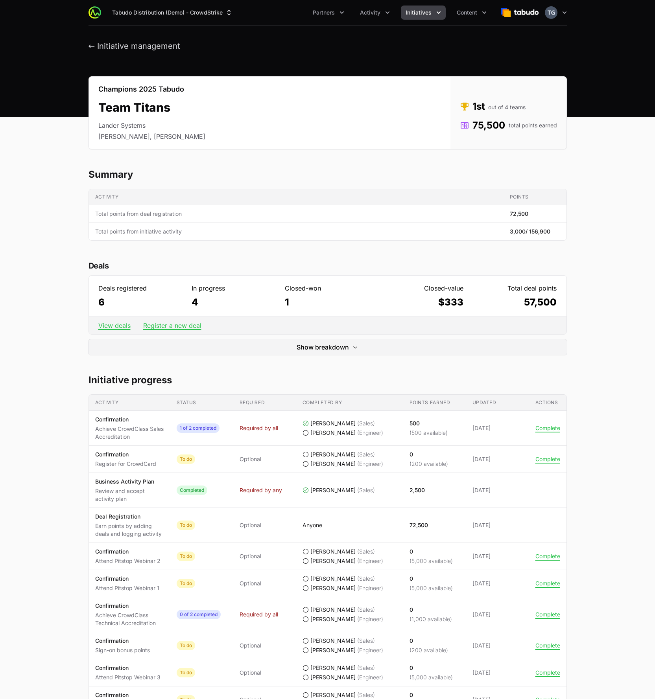
click at [294, 357] on div "Champions 2025 Tabudo Team Titans Lander Systems Timothy Greig, Peter Spillane …" at bounding box center [327, 620] width 503 height 1088
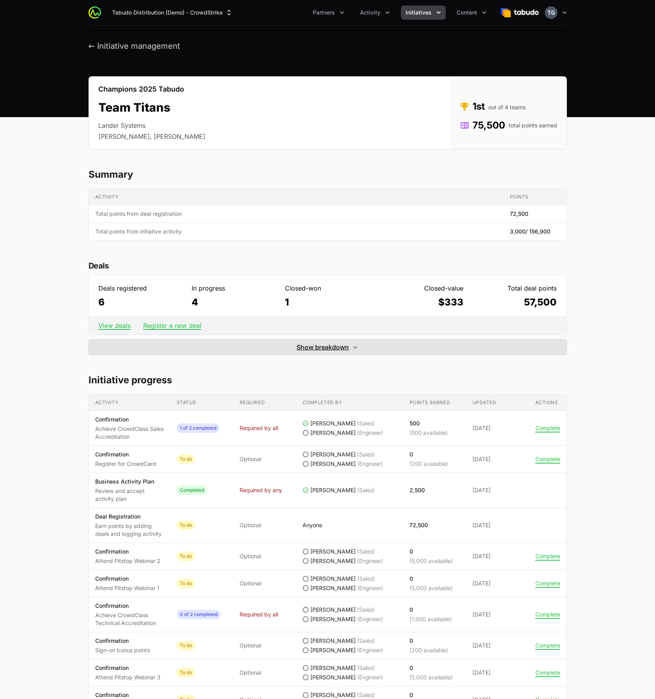
click at [296, 351] on button "Show breakdown Hide breakdown" at bounding box center [327, 347] width 478 height 16
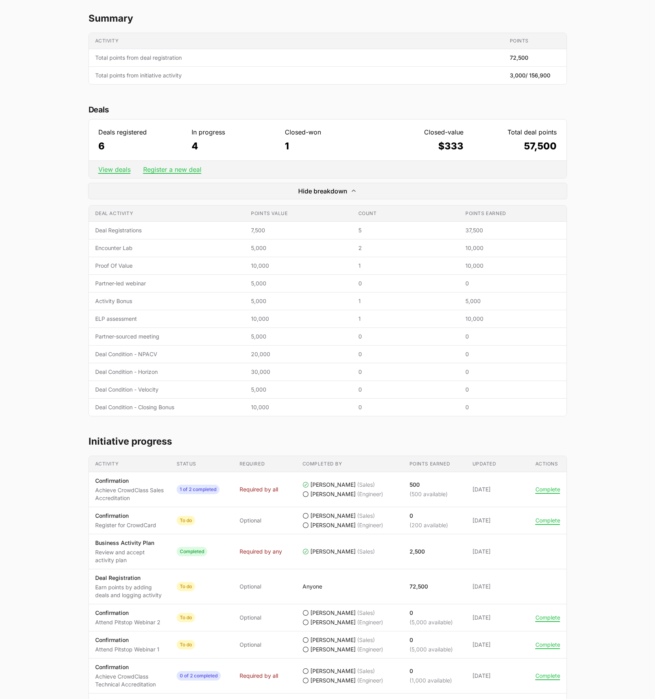
scroll to position [175, 0]
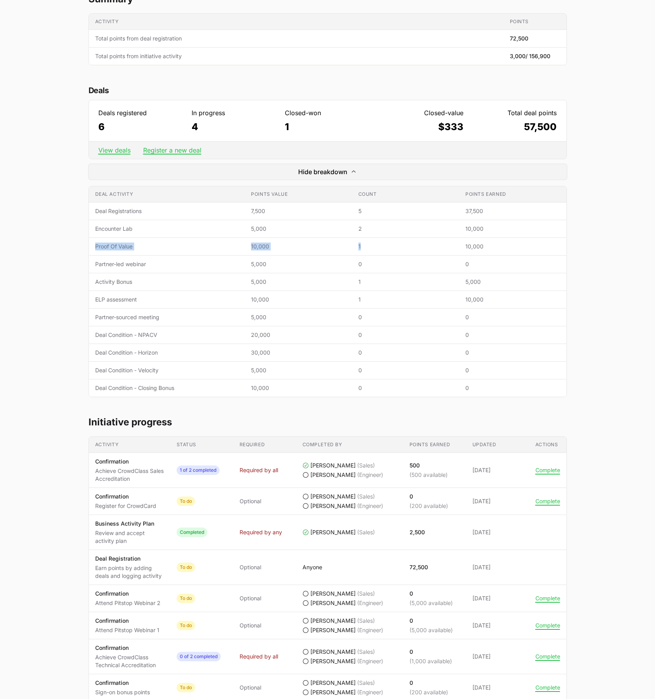
drag, startPoint x: 96, startPoint y: 245, endPoint x: 415, endPoint y: 249, distance: 319.4
click at [419, 250] on tr "Deal activity Proof Of Value Points value 10,000 Count 1 Points earned 10,000" at bounding box center [327, 247] width 477 height 18
click at [408, 249] on span "1" at bounding box center [405, 247] width 94 height 8
drag, startPoint x: 459, startPoint y: 247, endPoint x: 515, endPoint y: 245, distance: 55.5
click at [515, 245] on tr "Deal activity Proof Of Value Points value 10,000 Count 1 Points earned 10,000" at bounding box center [327, 247] width 477 height 18
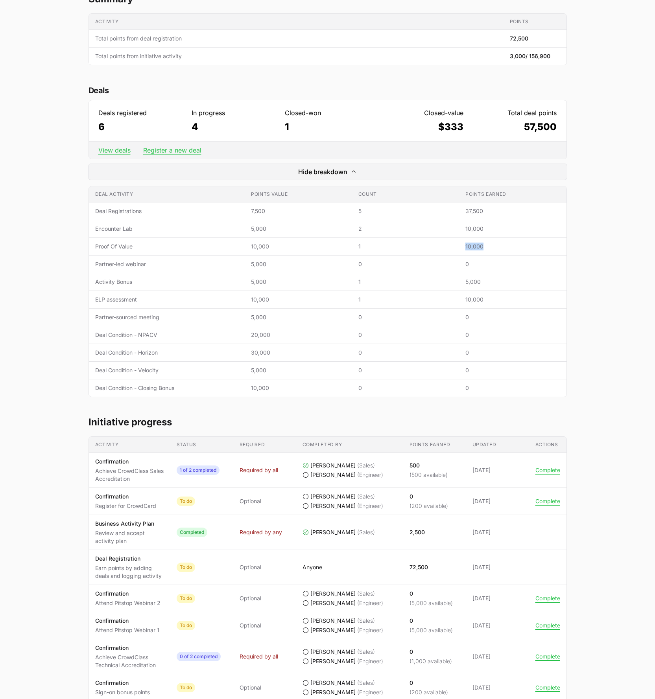
click at [517, 246] on span "10,000" at bounding box center [512, 247] width 94 height 8
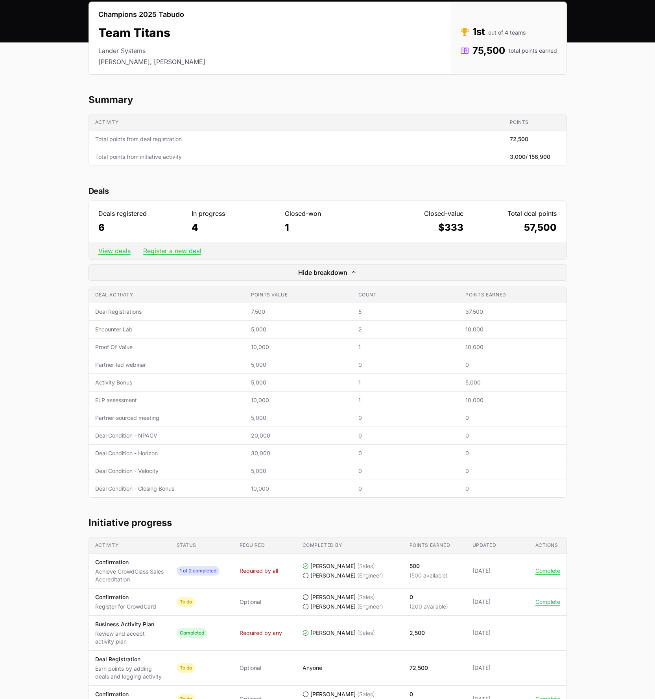
scroll to position [74, 0]
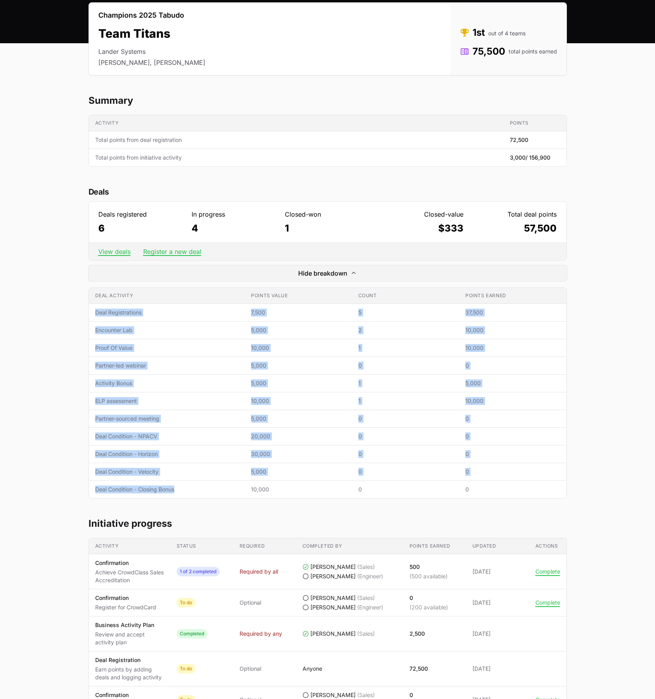
drag, startPoint x: 94, startPoint y: 313, endPoint x: 201, endPoint y: 495, distance: 211.4
click at [201, 495] on tbody "Deal activity Deal Registrations Points value 7,500 Count 5 Points earned 37,50…" at bounding box center [327, 401] width 477 height 195
click at [201, 495] on td "Deal activity Deal Condition - Closing Bonus" at bounding box center [167, 490] width 156 height 18
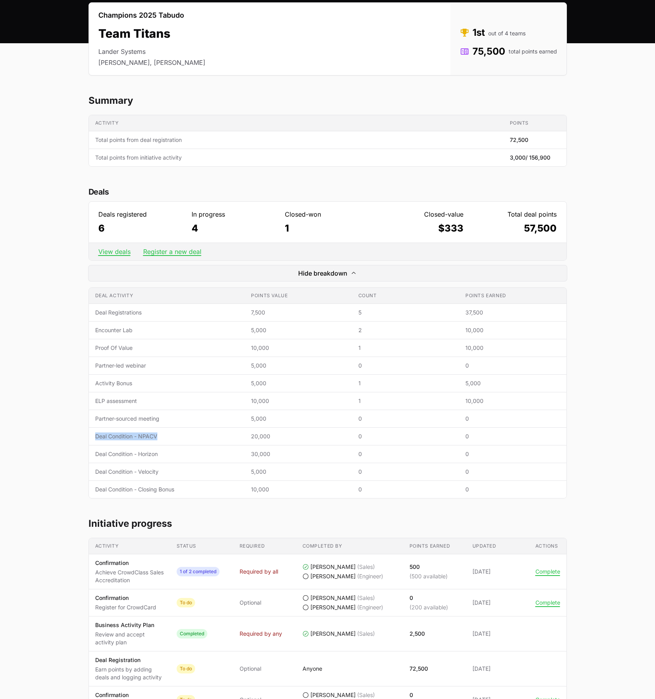
drag, startPoint x: 94, startPoint y: 437, endPoint x: 161, endPoint y: 437, distance: 66.9
click at [161, 437] on td "Deal activity Deal Condition - NPACV" at bounding box center [167, 437] width 156 height 18
drag, startPoint x: 163, startPoint y: 457, endPoint x: 139, endPoint y: 454, distance: 24.6
click at [139, 454] on span "Deal Condition - Horizon" at bounding box center [167, 454] width 144 height 8
click at [138, 454] on span "Deal Condition - Horizon" at bounding box center [167, 454] width 144 height 8
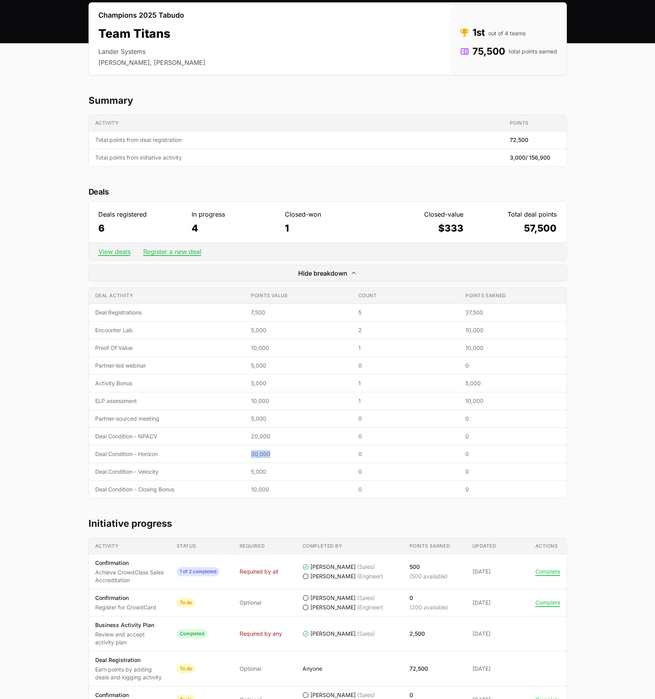
drag, startPoint x: 247, startPoint y: 453, endPoint x: 279, endPoint y: 454, distance: 32.3
click at [279, 454] on tr "Deal activity Deal Condition - Horizon Points value 30,000 Count 0 Points earne…" at bounding box center [327, 455] width 477 height 18
drag, startPoint x: 279, startPoint y: 454, endPoint x: 275, endPoint y: 458, distance: 5.3
click at [278, 456] on span "30,000" at bounding box center [298, 454] width 94 height 8
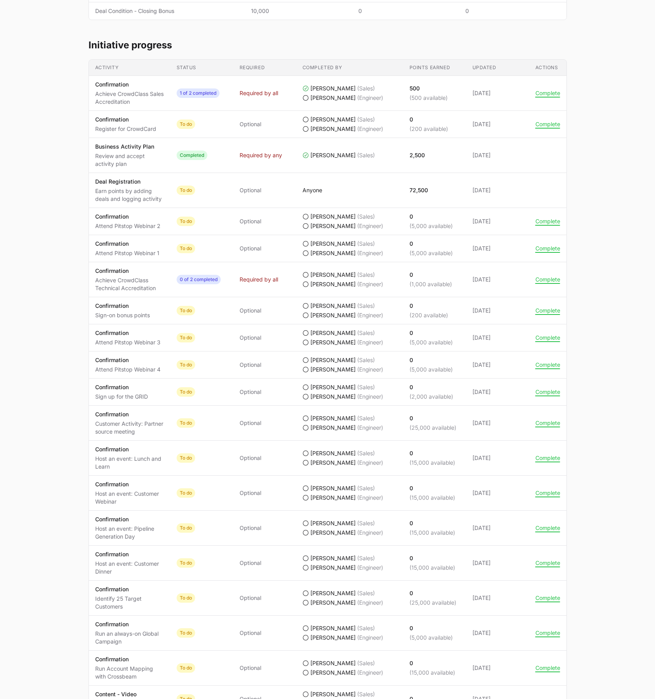
scroll to position [532, 0]
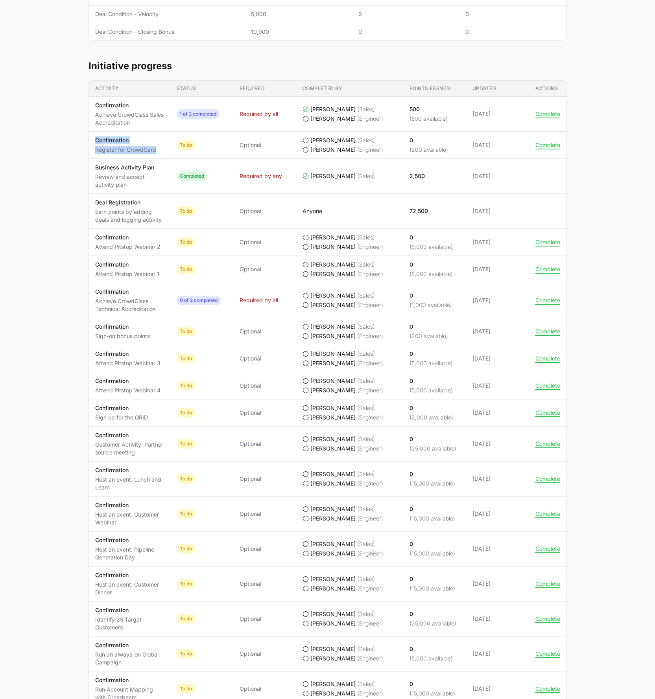
drag, startPoint x: 103, startPoint y: 147, endPoint x: 160, endPoint y: 153, distance: 57.7
click at [160, 153] on td "Activity Confirmation Register for CrowdCard" at bounding box center [129, 145] width 81 height 27
click at [163, 153] on span "Confirmation Register for CrowdCard" at bounding box center [129, 144] width 69 height 17
drag, startPoint x: 90, startPoint y: 170, endPoint x: 132, endPoint y: 188, distance: 45.7
click at [132, 187] on td "Activity Business Activity Plan Review and accept activity plan" at bounding box center [129, 176] width 81 height 35
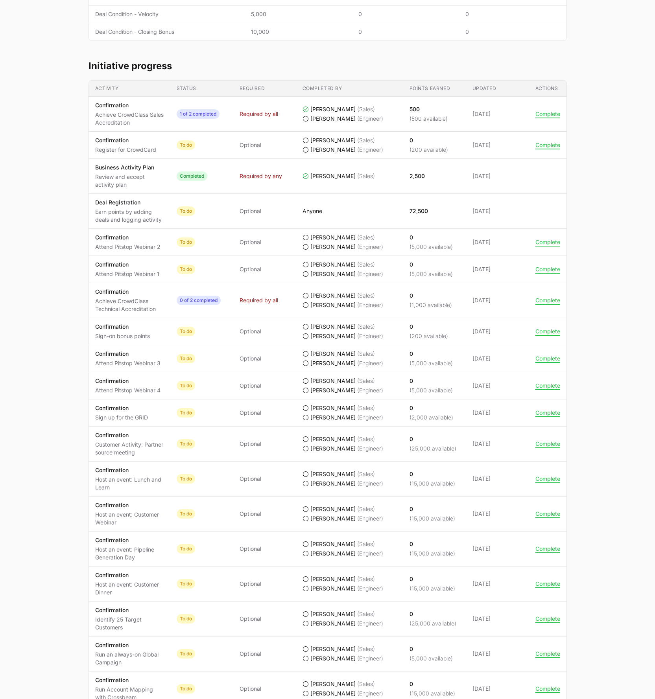
click at [128, 201] on p "Deal Registration" at bounding box center [129, 203] width 69 height 8
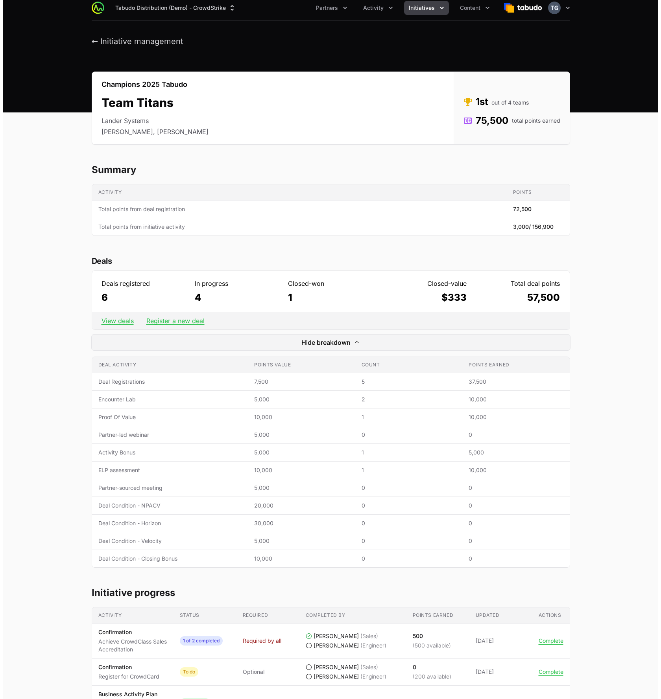
scroll to position [0, 0]
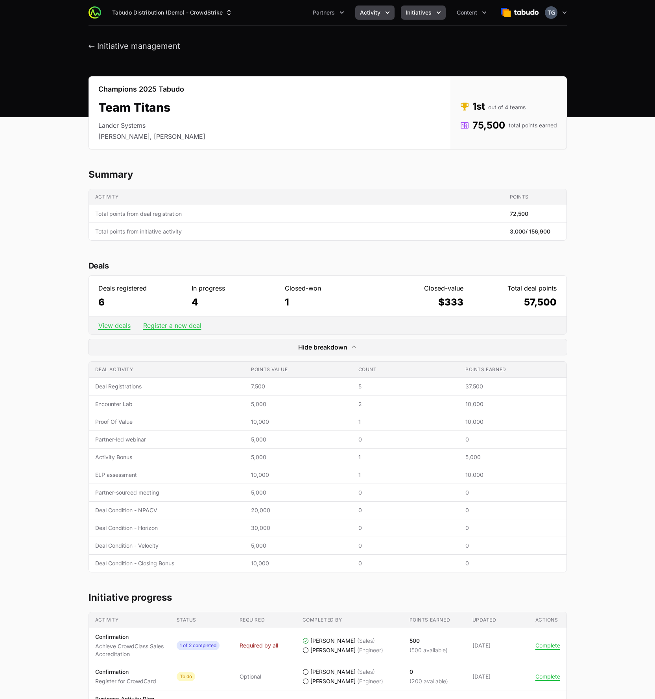
click at [376, 15] on span "Activity" at bounding box center [370, 13] width 20 height 8
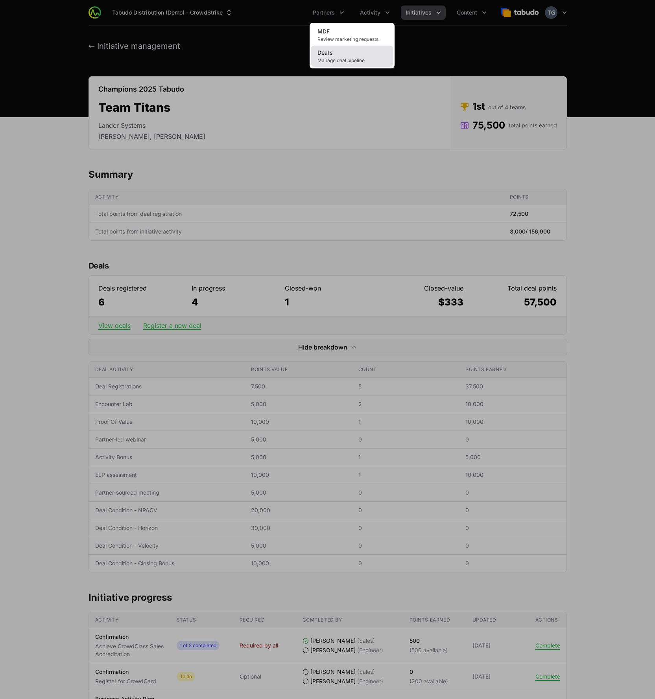
click at [367, 56] on link "Deals Manage deal pipeline" at bounding box center [352, 56] width 82 height 21
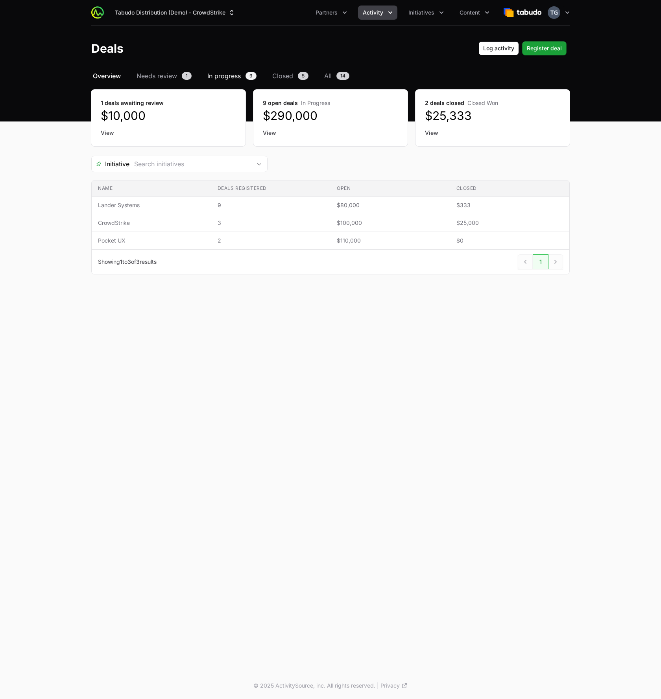
click at [236, 75] on span "In progress" at bounding box center [223, 75] width 33 height 9
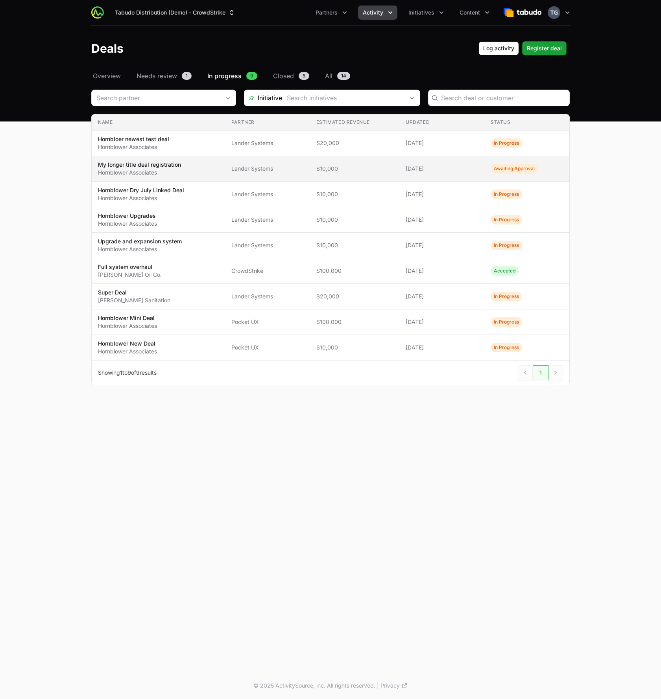
click at [362, 175] on td "Estimated revenue $10,000" at bounding box center [354, 169] width 89 height 26
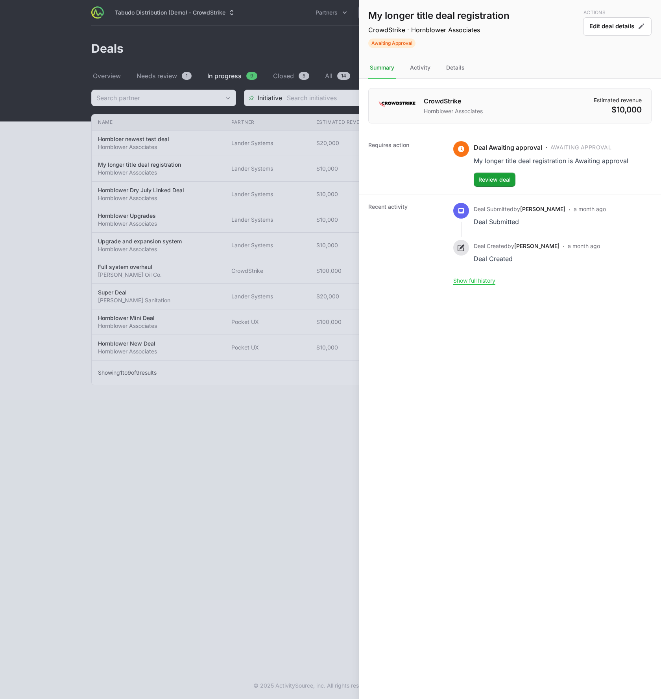
click at [344, 156] on div at bounding box center [330, 349] width 661 height 699
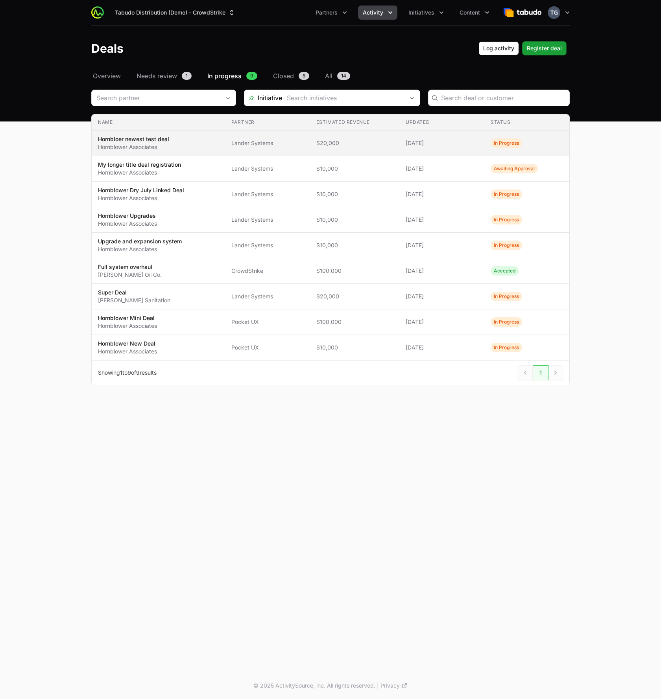
click at [365, 145] on span "$20,000" at bounding box center [354, 143] width 77 height 8
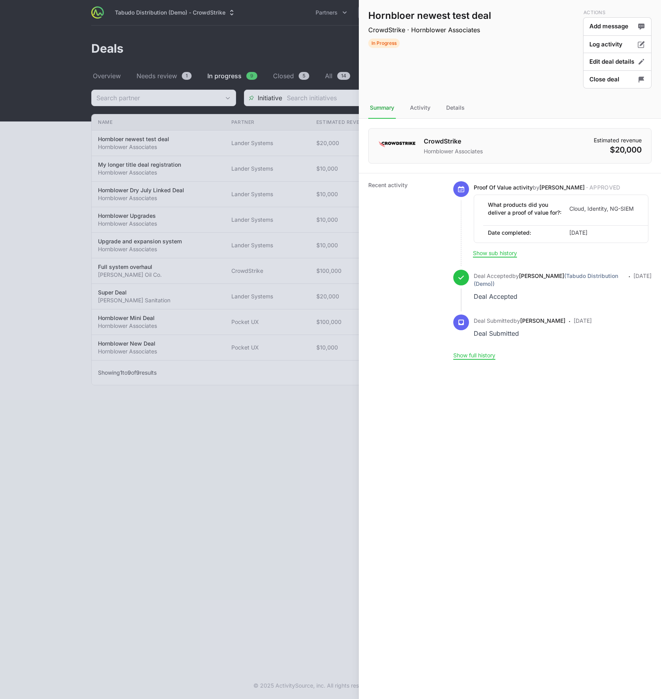
click at [181, 194] on div at bounding box center [330, 349] width 661 height 699
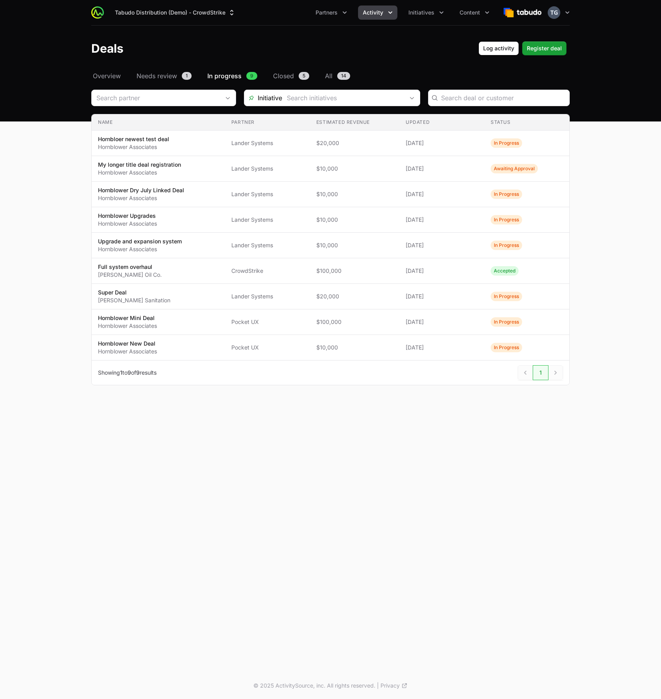
click at [371, 11] on span "Activity" at bounding box center [373, 13] width 20 height 8
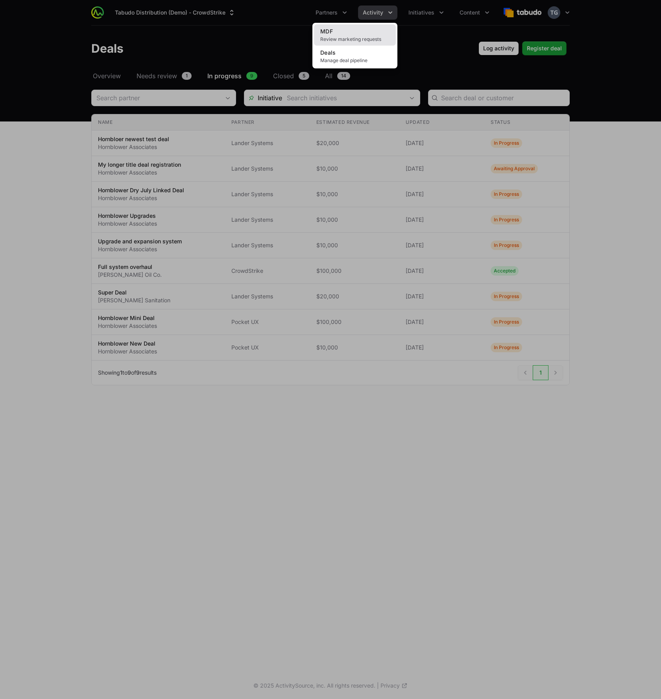
click at [360, 36] on span "Review marketing requests" at bounding box center [354, 39] width 69 height 6
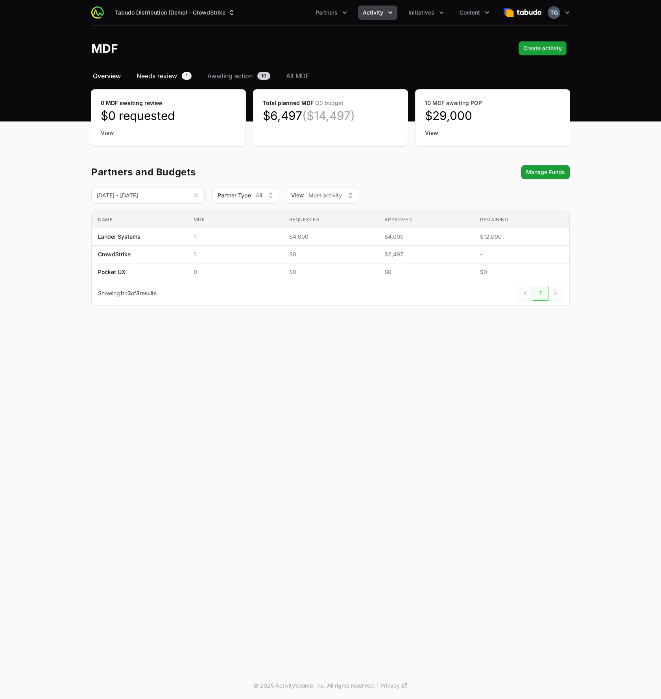
click at [155, 75] on span "Needs review" at bounding box center [156, 75] width 41 height 9
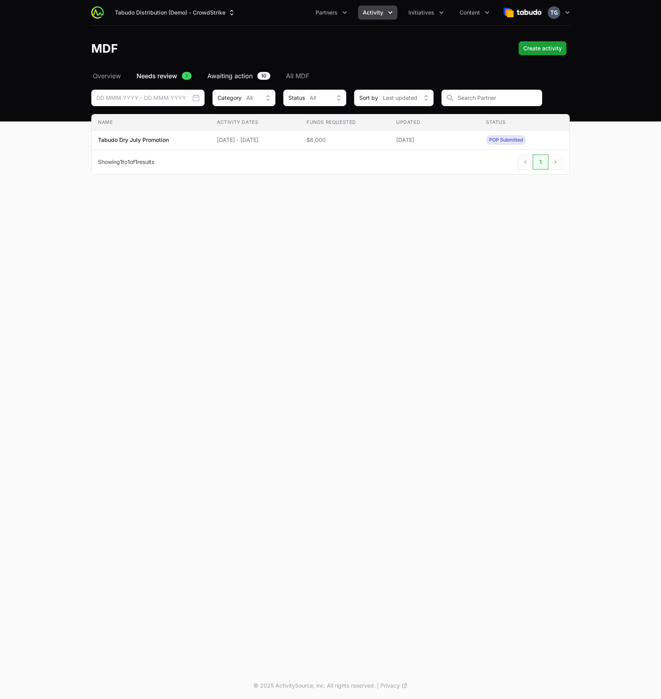
click at [235, 77] on span "Awaiting action" at bounding box center [229, 75] width 45 height 9
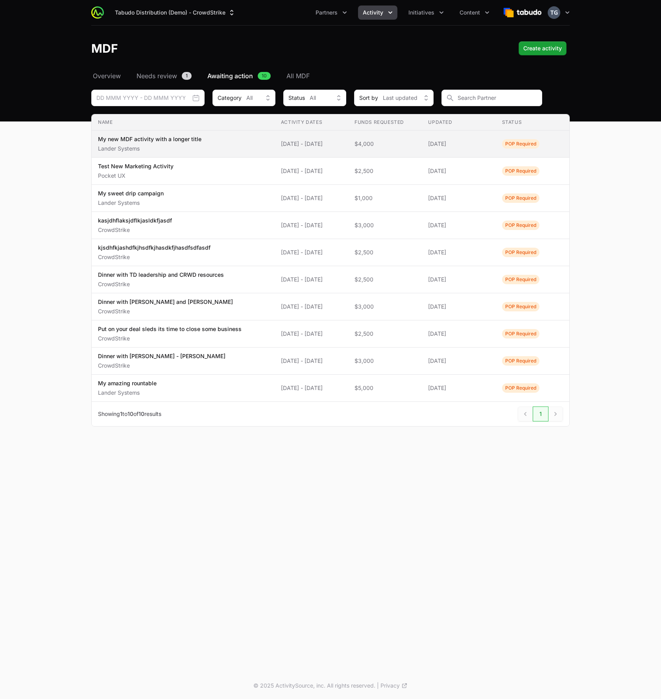
click at [409, 147] on span "$4,000" at bounding box center [384, 144] width 61 height 8
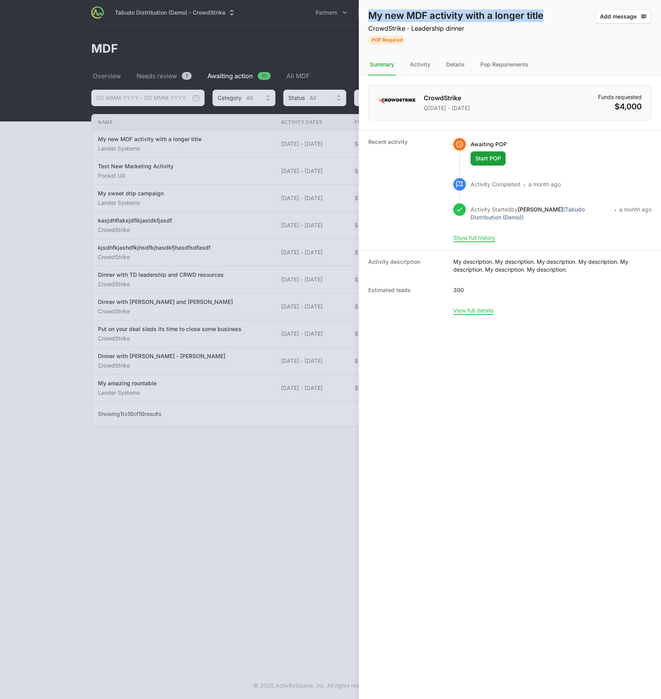
drag, startPoint x: 369, startPoint y: 15, endPoint x: 546, endPoint y: 14, distance: 177.4
click at [546, 14] on div "My new MDF activity with a longer title CrowdStrike · Leadership dinner POP Req…" at bounding box center [510, 27] width 302 height 54
click at [508, 67] on div "Pop Requirements" at bounding box center [504, 64] width 51 height 21
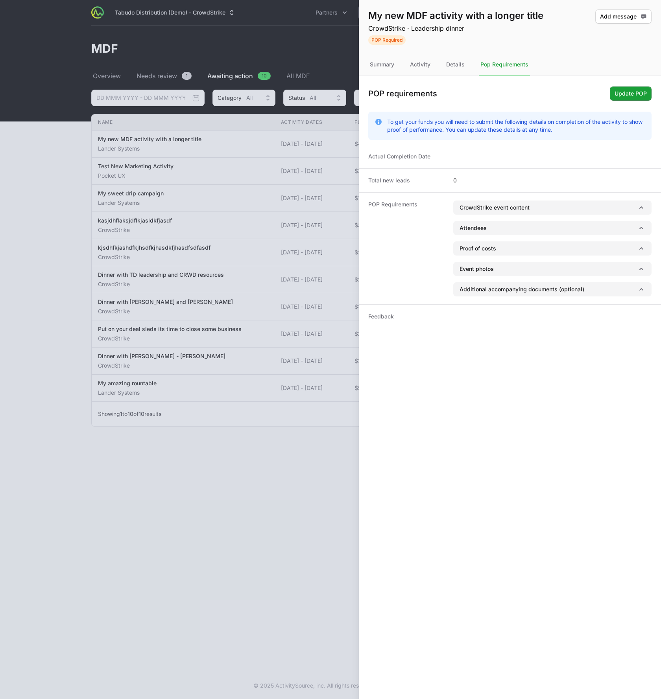
click at [312, 230] on div at bounding box center [330, 349] width 661 height 699
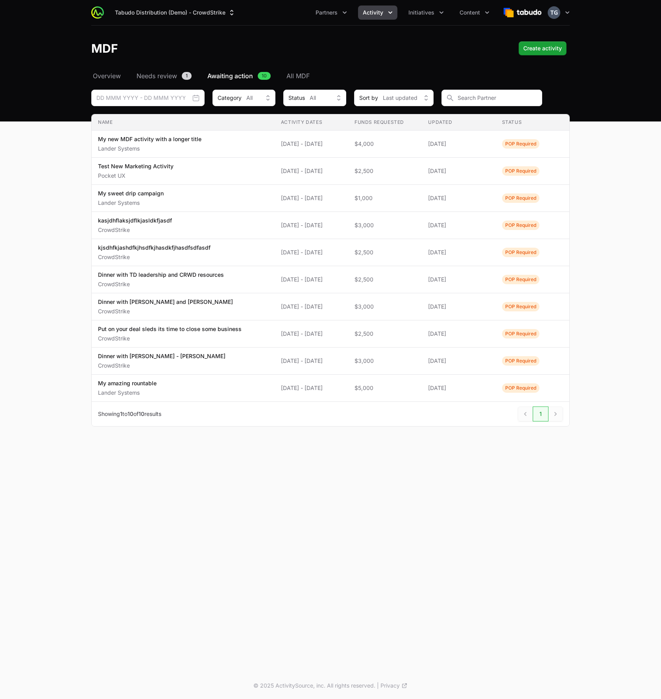
click at [386, 12] on icon "Activity menu" at bounding box center [390, 13] width 8 height 8
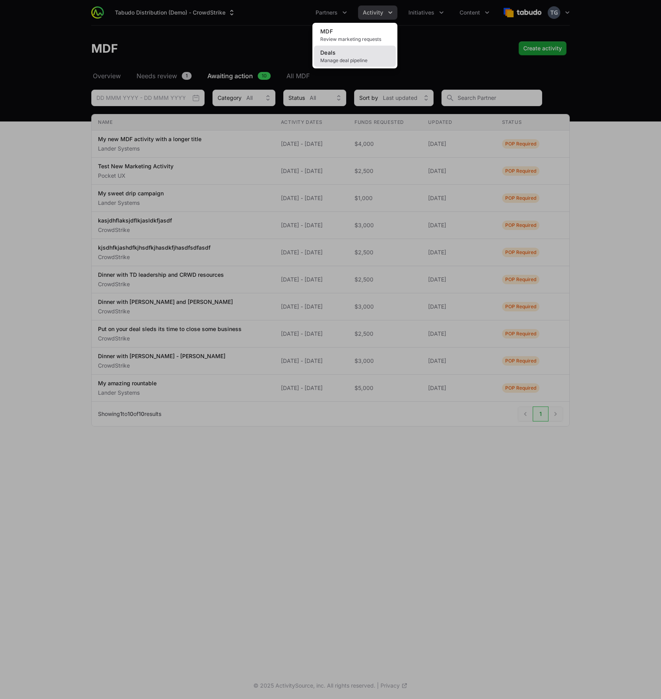
click at [358, 49] on link "Deals Manage deal pipeline" at bounding box center [355, 56] width 82 height 21
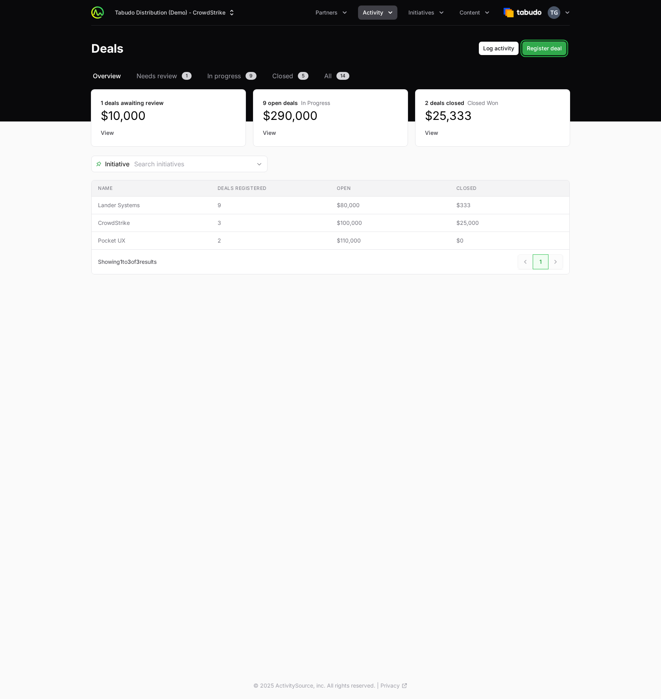
click at [543, 49] on span "Register deal" at bounding box center [544, 48] width 35 height 9
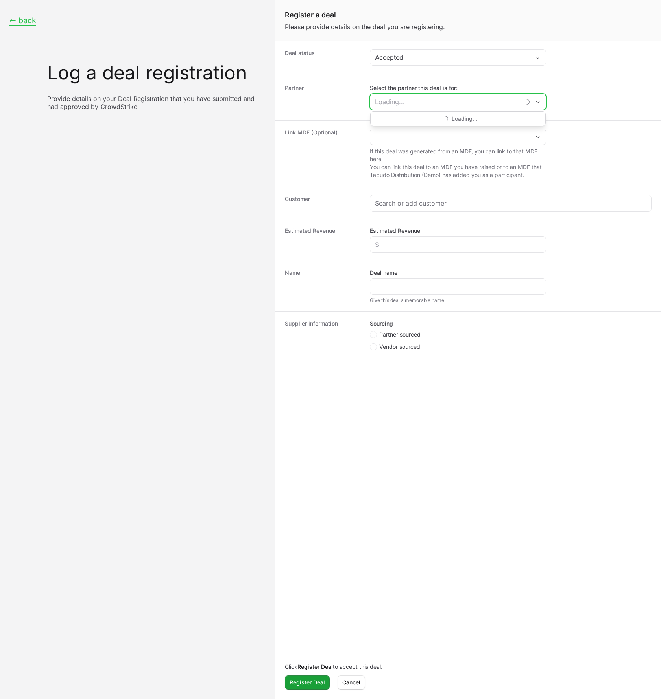
click at [419, 96] on input "Select the partner this deal is for:" at bounding box center [445, 102] width 150 height 16
click at [417, 131] on li "Lander Systems" at bounding box center [457, 134] width 175 height 14
type input "Lander Systems"
drag, startPoint x: 288, startPoint y: 136, endPoint x: 341, endPoint y: 133, distance: 53.6
click at [341, 133] on div "Link MDF (Optional) If this deal was generated from an MDF, you can link to tha…" at bounding box center [467, 153] width 385 height 66
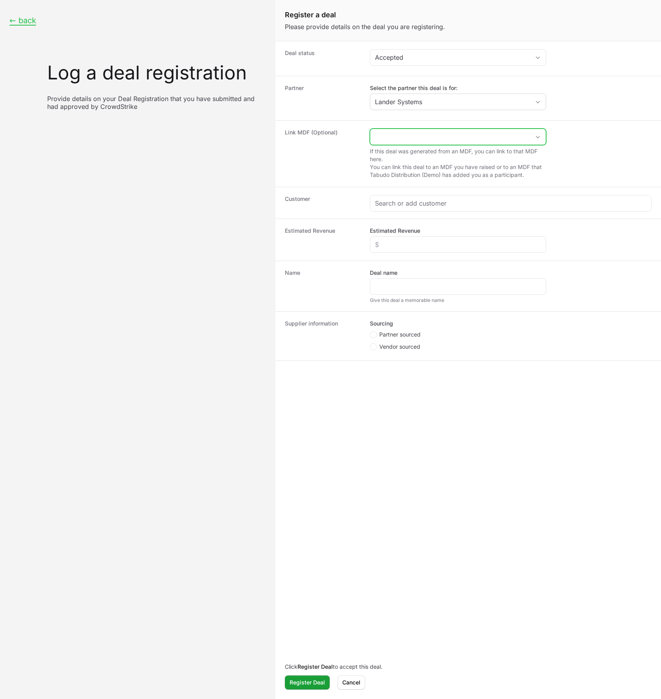
click at [447, 138] on input "Create activity form" at bounding box center [450, 137] width 160 height 16
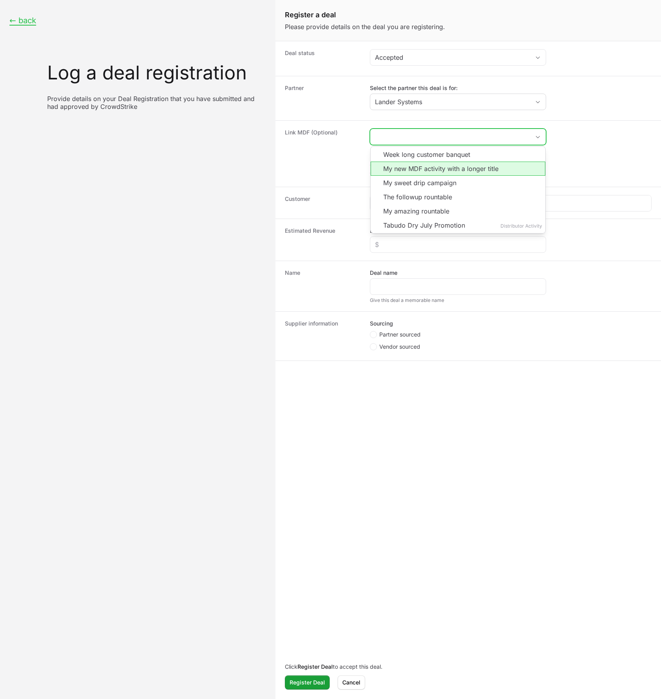
click at [428, 169] on li "My new MDF activity with a longer title" at bounding box center [457, 169] width 175 height 14
type input "My new MDF activity with a longer title"
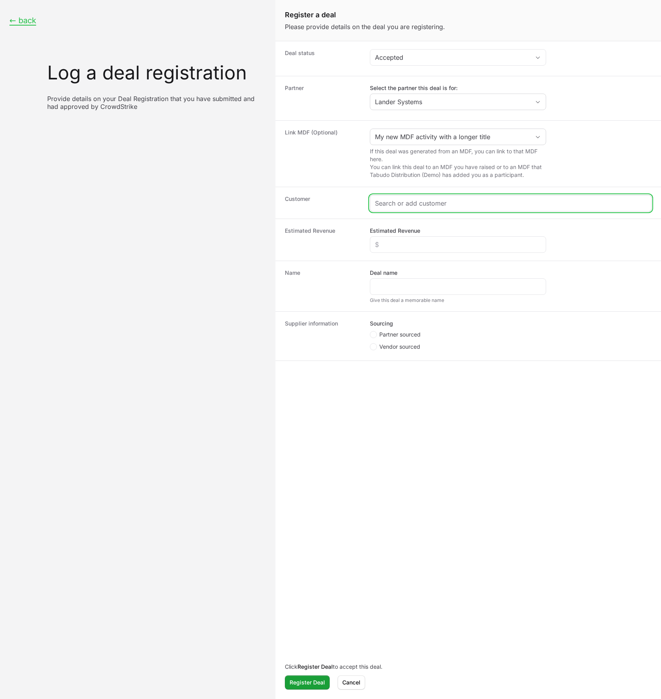
click at [450, 207] on input "Create activity form" at bounding box center [510, 203] width 271 height 9
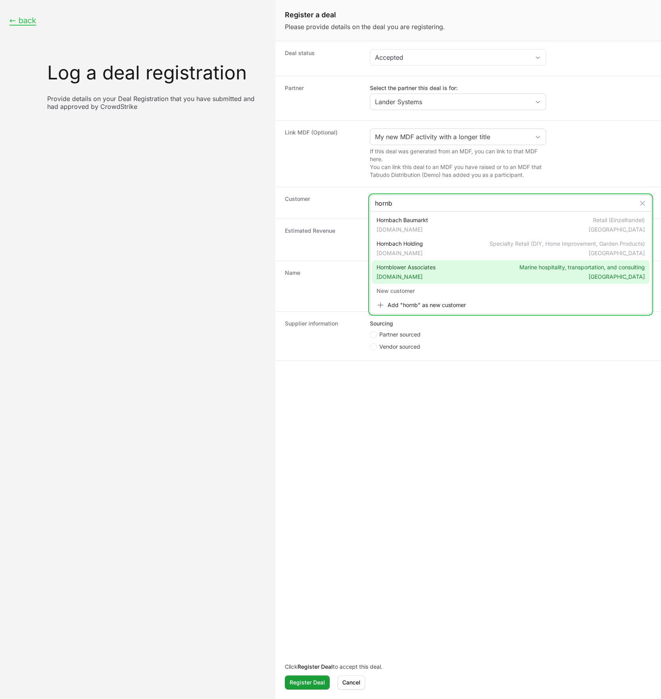
type input "hornb"
click at [417, 272] on span "Hornblower Associates hornblowercorp.com" at bounding box center [405, 272] width 59 height 17
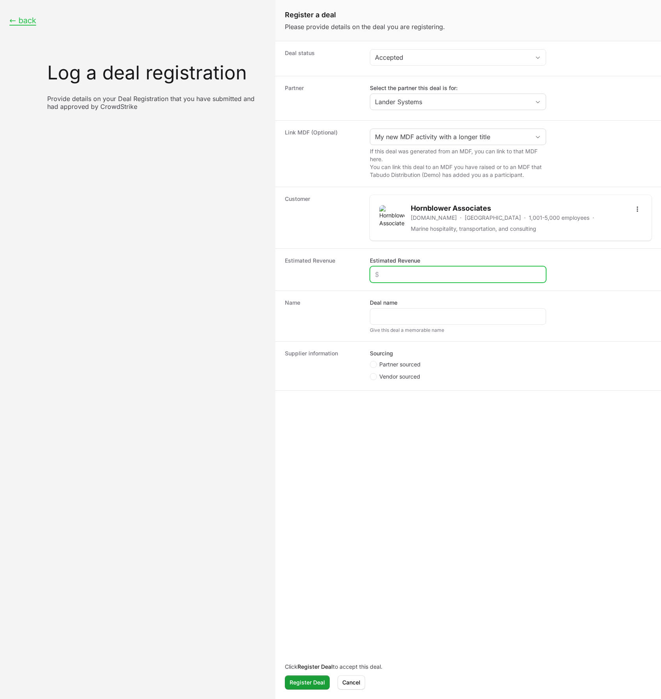
click at [394, 276] on input "Estimated Revenue" at bounding box center [458, 274] width 166 height 9
type input "$10,000"
click at [399, 314] on input "Deal name" at bounding box center [458, 316] width 166 height 9
type input "Hornblower deal from Longer title"
click at [374, 318] on div "Hornblower deal from Longer title" at bounding box center [458, 316] width 176 height 17
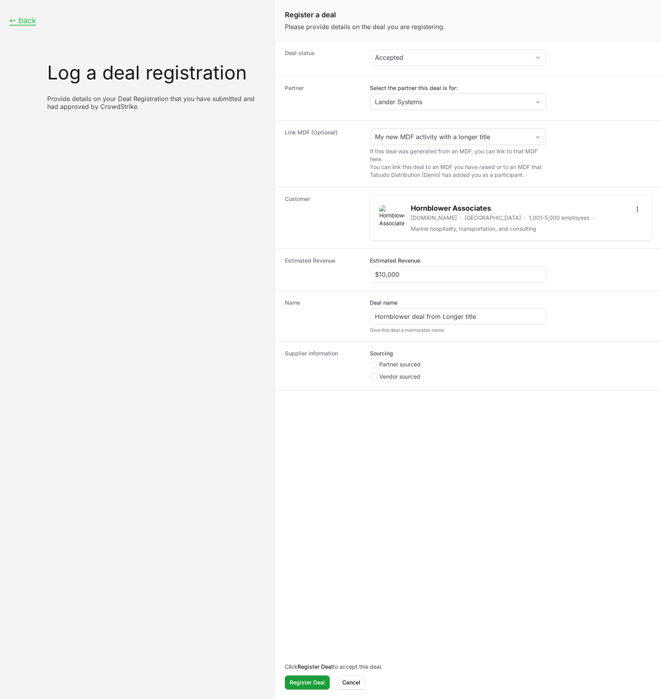
click at [374, 378] on icon "Create activity form" at bounding box center [373, 377] width 3 height 6
click at [370, 374] on input "Vendor sourced" at bounding box center [370, 373] width 1 height 1
radio input "true"
click at [373, 365] on circle "Create activity form" at bounding box center [373, 364] width 3 height 3
click at [370, 362] on input "Partner sourced" at bounding box center [370, 361] width 1 height 1
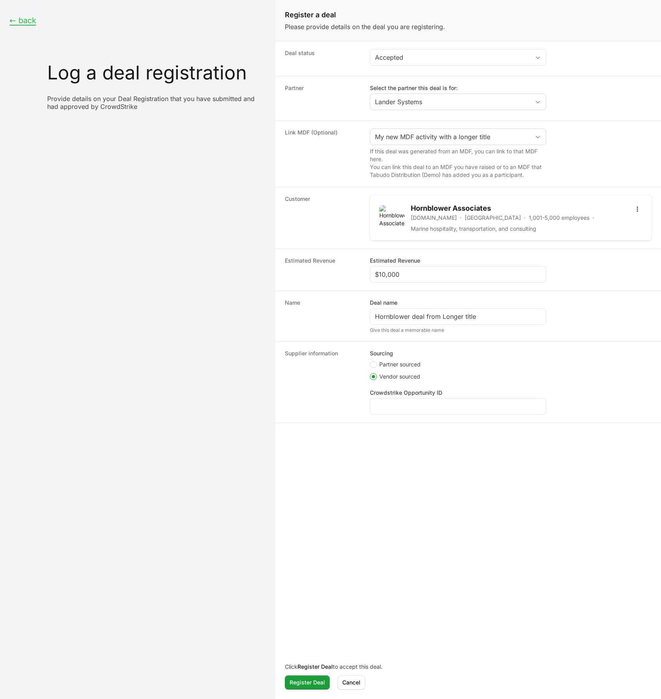
radio input "true"
click at [309, 686] on span "Register Deal" at bounding box center [306, 682] width 35 height 9
click at [398, 410] on input "Deal registration code" at bounding box center [458, 406] width 166 height 9
type input "314323453245"
click at [308, 683] on span "Register Deal" at bounding box center [306, 682] width 35 height 9
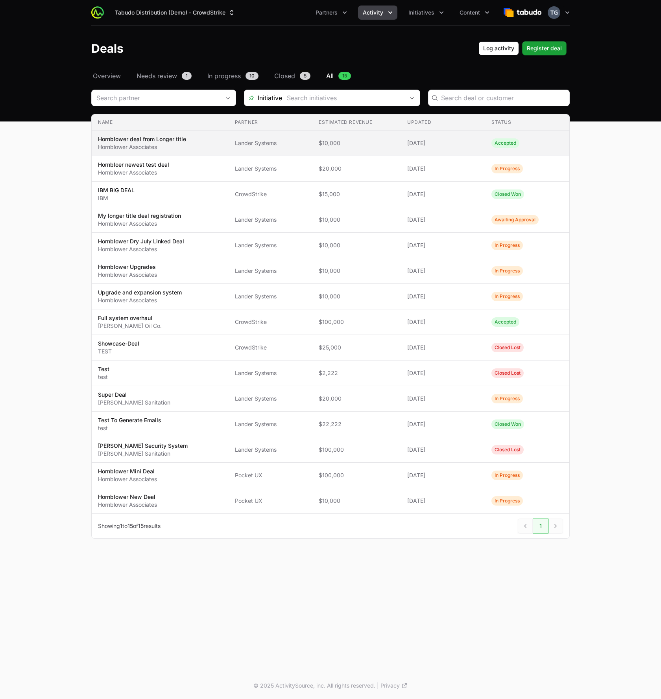
click at [301, 146] on span "Lander Systems" at bounding box center [271, 143] width 72 height 8
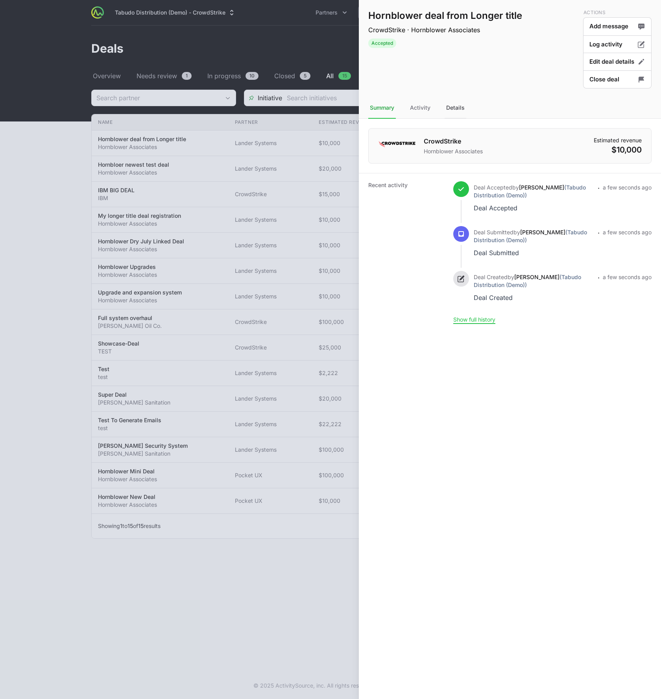
click at [449, 107] on div "Details" at bounding box center [455, 108] width 22 height 21
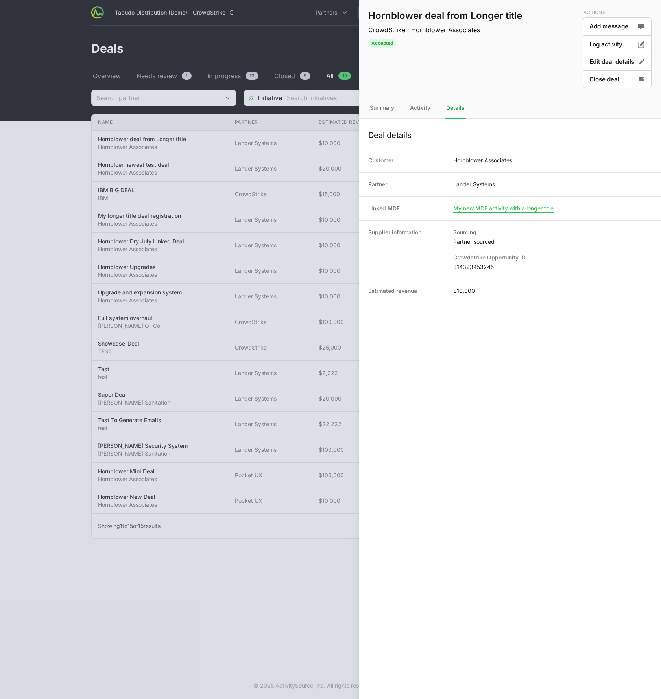
click at [503, 209] on span "My new MDF activity with a longer title" at bounding box center [503, 208] width 100 height 7
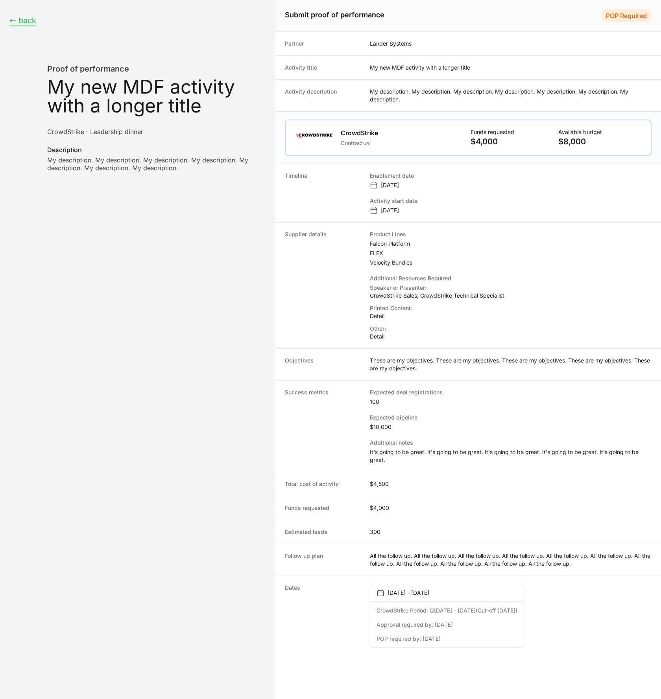
click at [27, 22] on button "← back" at bounding box center [22, 21] width 27 height 10
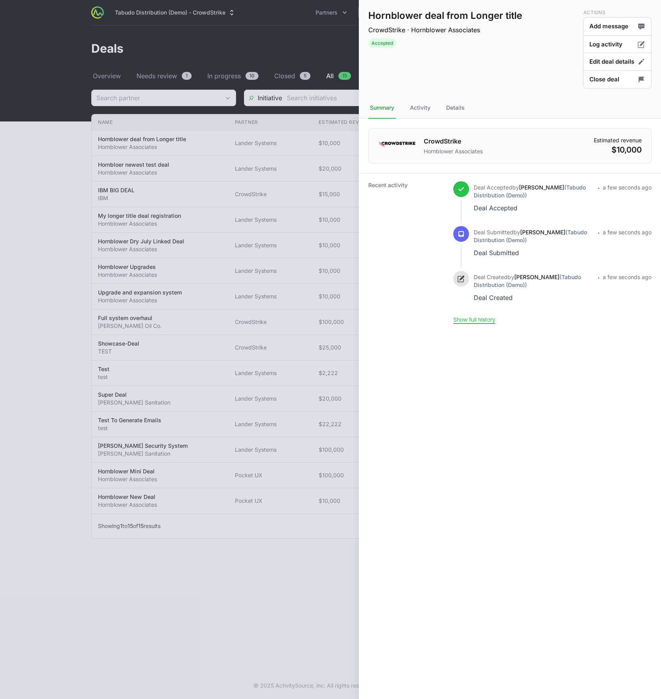
click at [94, 159] on div at bounding box center [330, 349] width 661 height 699
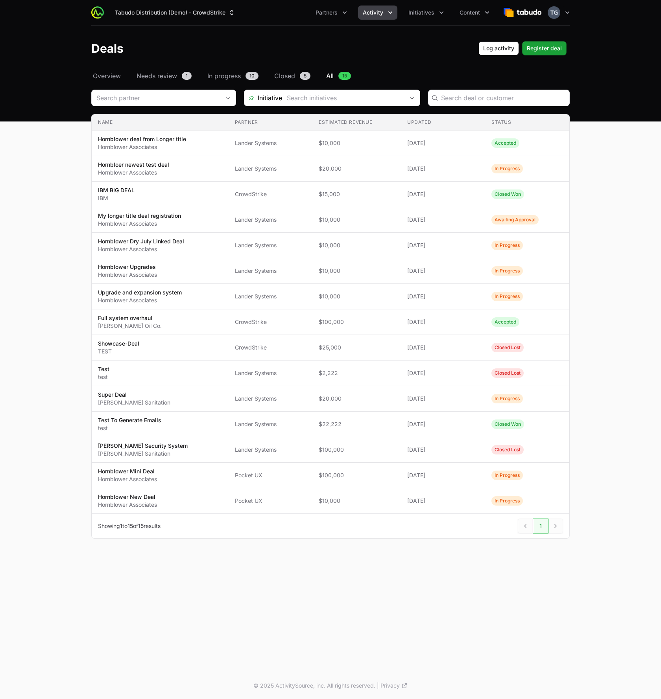
click at [365, 12] on span "Activity" at bounding box center [373, 13] width 20 height 8
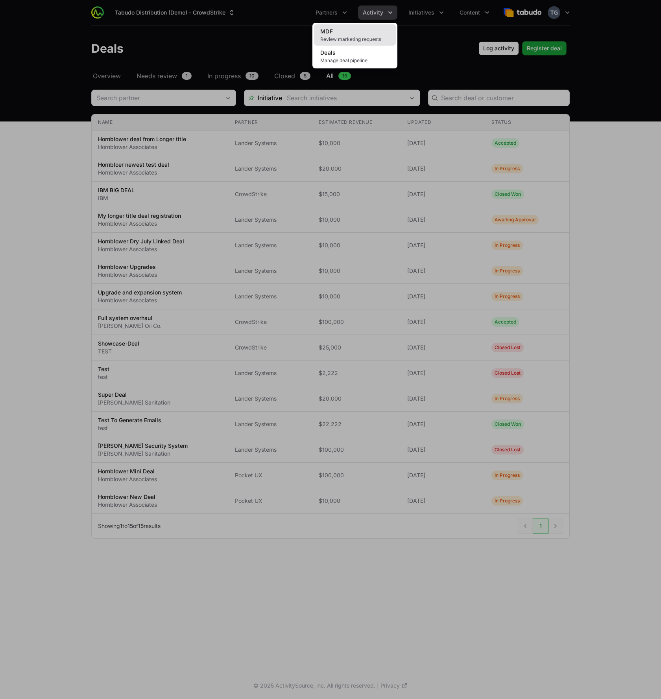
click at [350, 38] on span "Review marketing requests" at bounding box center [354, 39] width 69 height 6
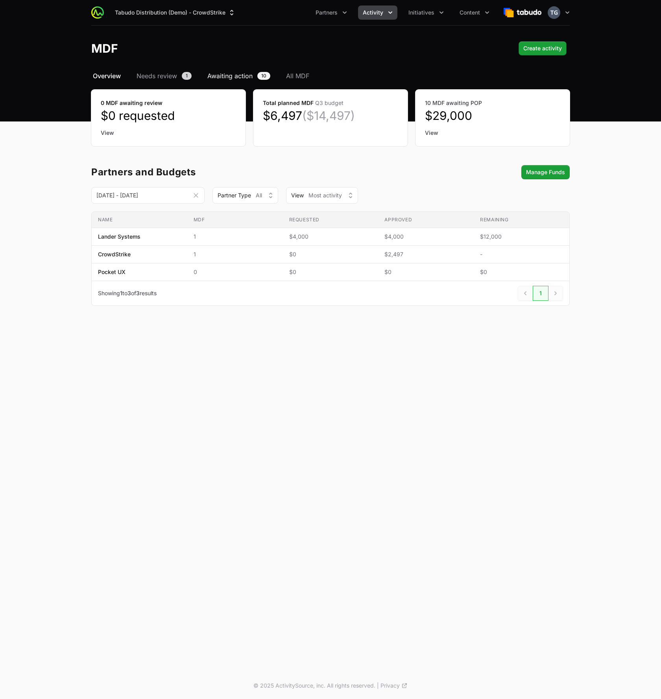
click at [234, 75] on span "Awaiting action" at bounding box center [229, 75] width 45 height 9
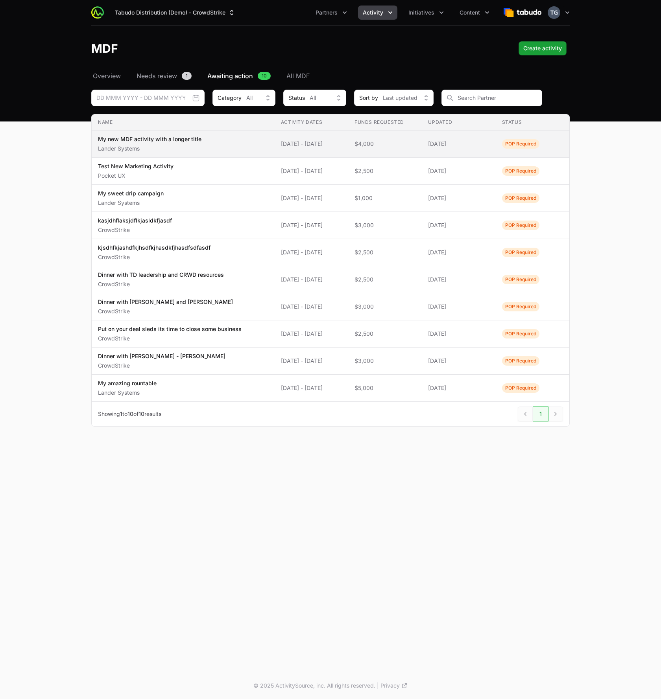
click at [235, 144] on span "My new MDF activity with a longer title Lander Systems" at bounding box center [183, 143] width 170 height 17
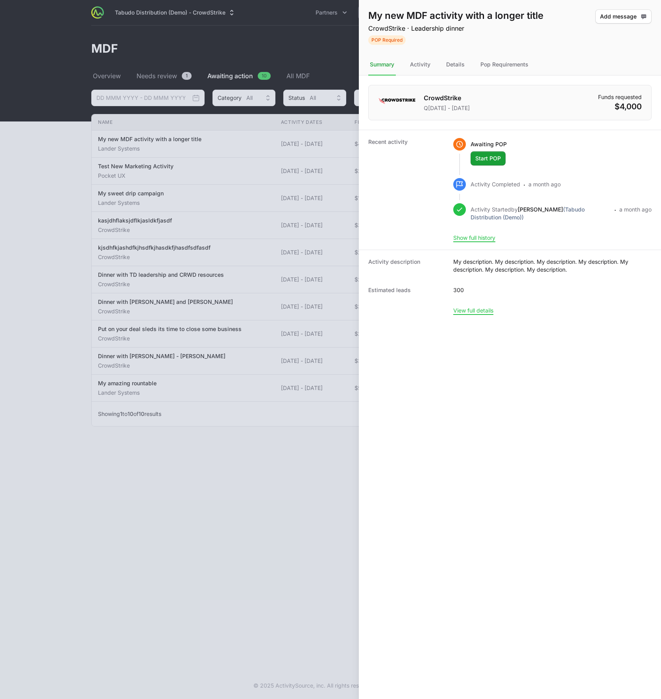
click at [225, 46] on div at bounding box center [330, 349] width 661 height 699
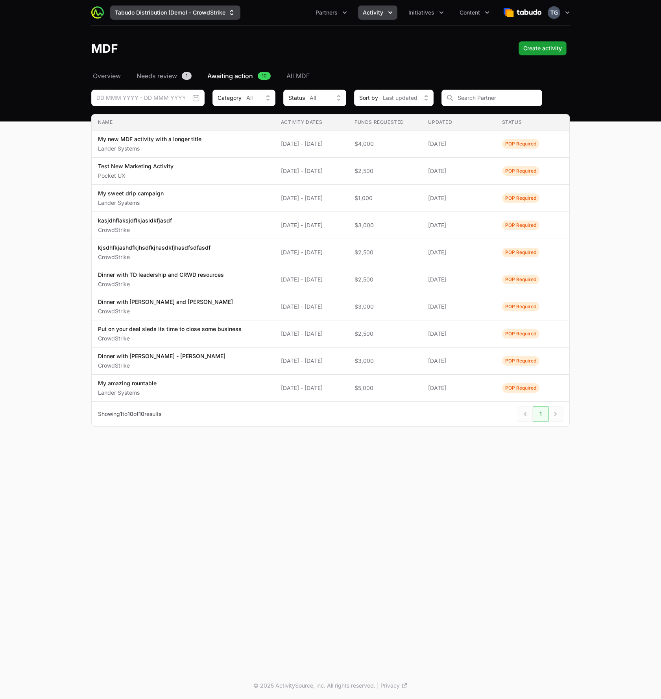
click at [216, 14] on button "Tabudo Distribution (Demo) - CrowdStrike" at bounding box center [175, 13] width 130 height 14
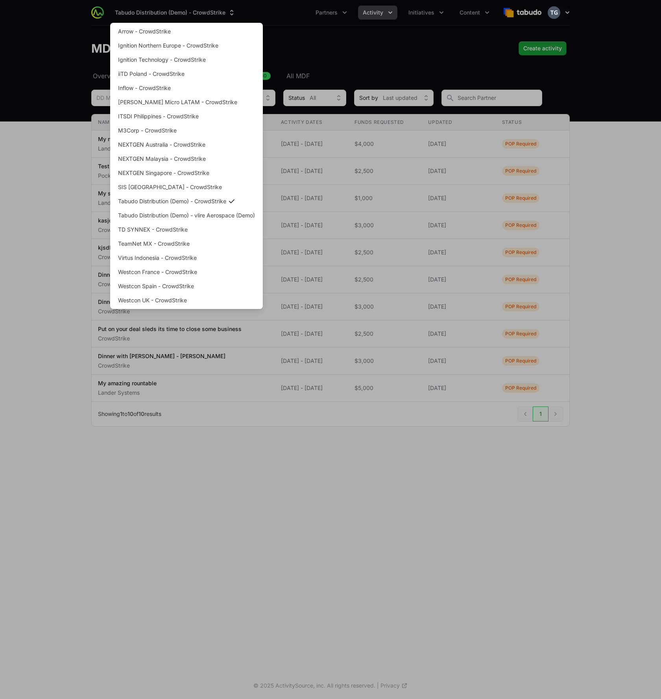
click at [355, 40] on div "Supplier switch menu" at bounding box center [330, 349] width 661 height 699
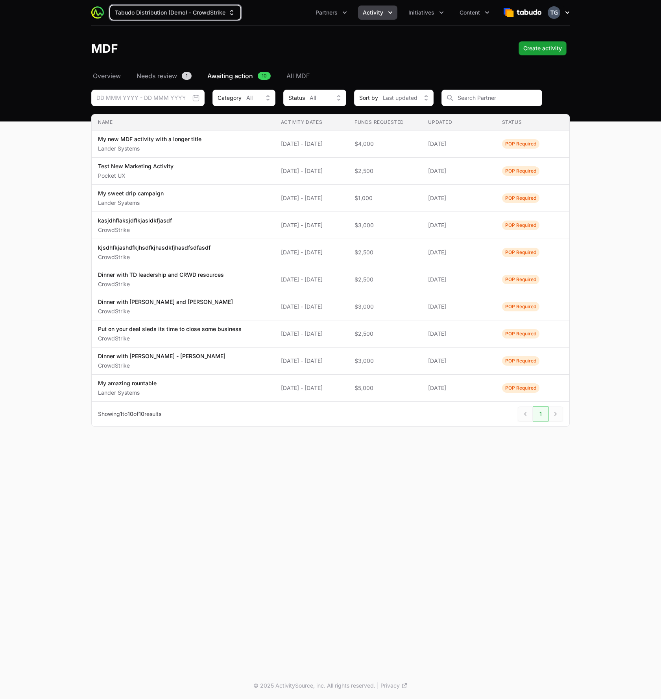
click at [569, 11] on icon "button" at bounding box center [567, 13] width 8 height 8
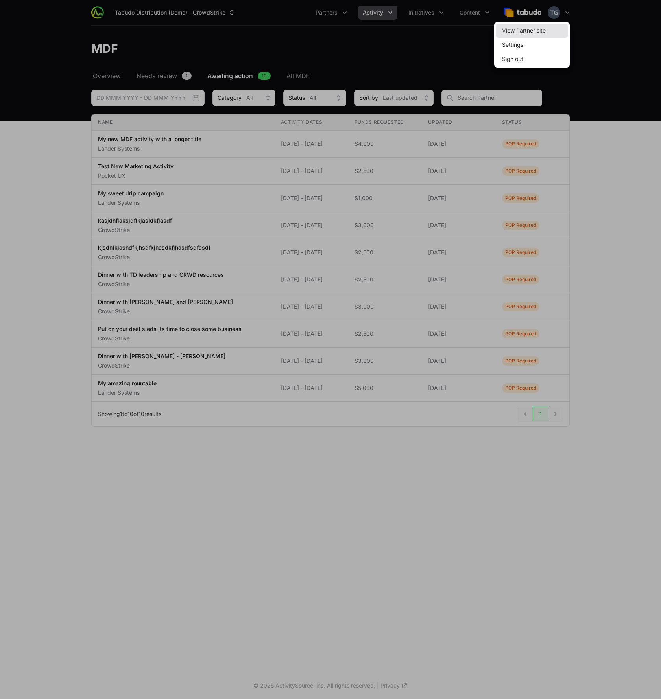
click at [536, 32] on link "View Partner site" at bounding box center [532, 31] width 72 height 14
